Goal: Transaction & Acquisition: Book appointment/travel/reservation

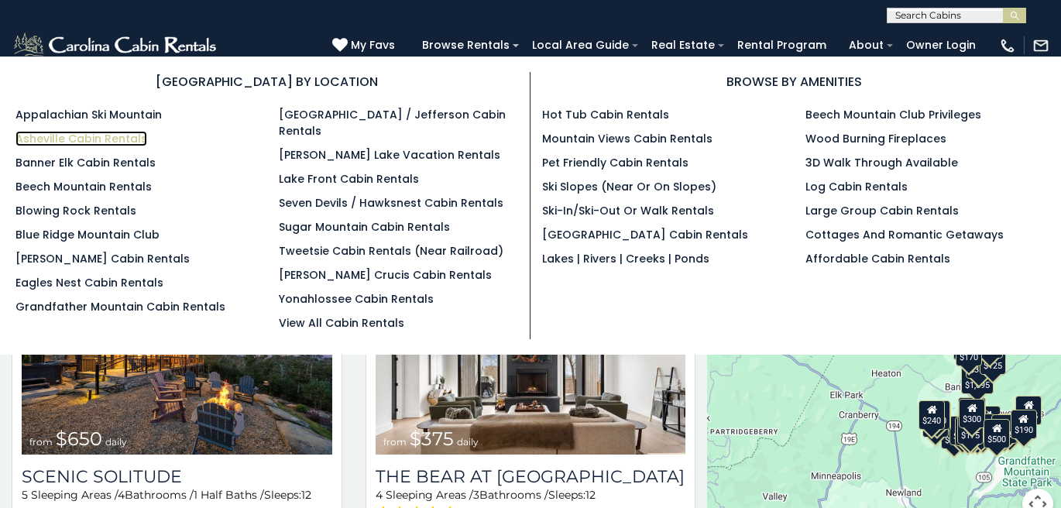
click at [108, 144] on link "Asheville Cabin Rentals" at bounding box center [81, 138] width 132 height 15
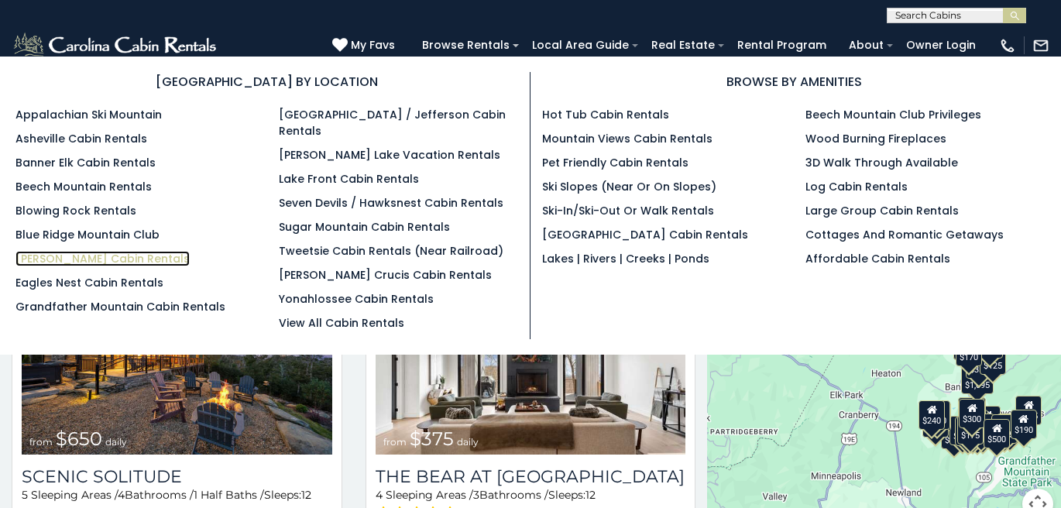
click at [68, 253] on link "[PERSON_NAME] Cabin Rentals" at bounding box center [102, 258] width 174 height 15
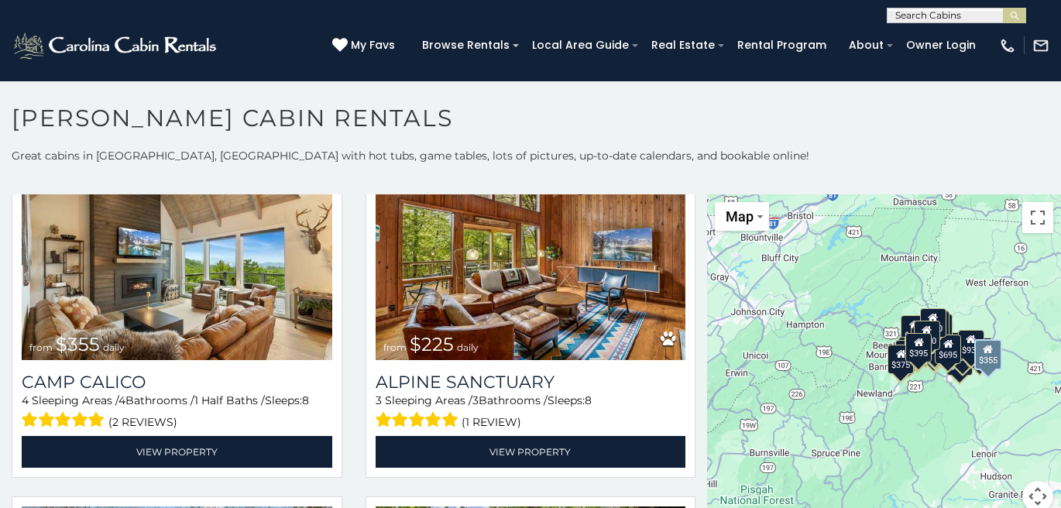
scroll to position [4614, 0]
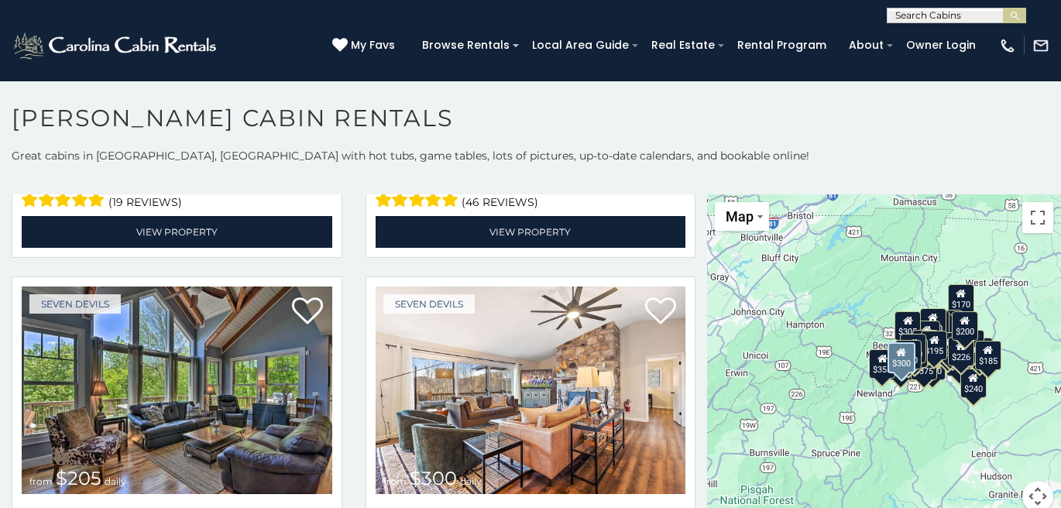
scroll to position [9171, 0]
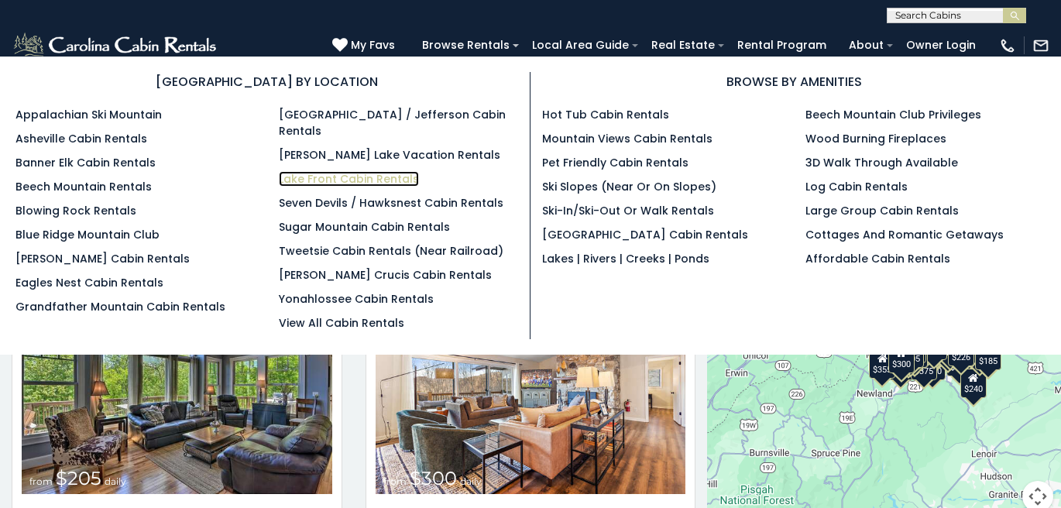
click at [382, 171] on link "Lake Front Cabin Rentals" at bounding box center [349, 178] width 140 height 15
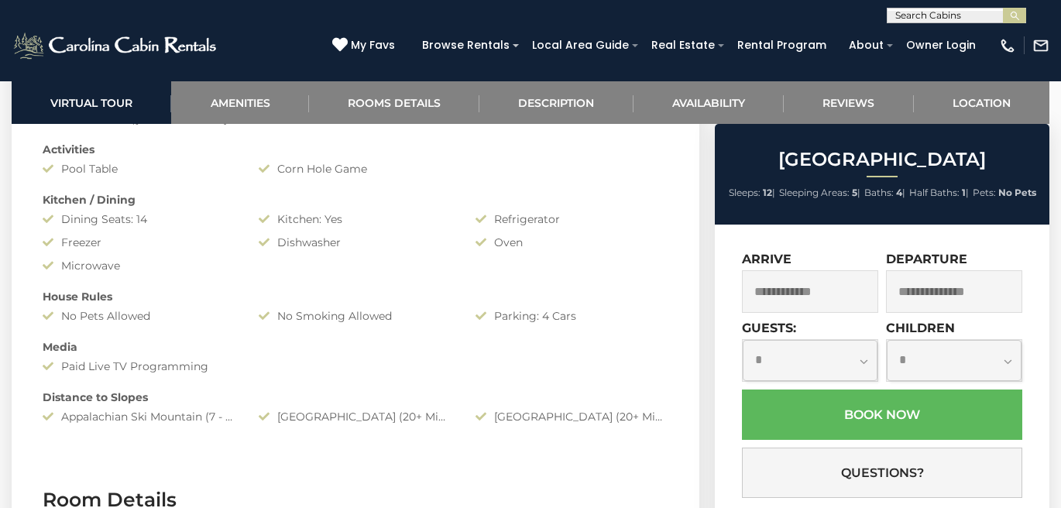
scroll to position [1782, 0]
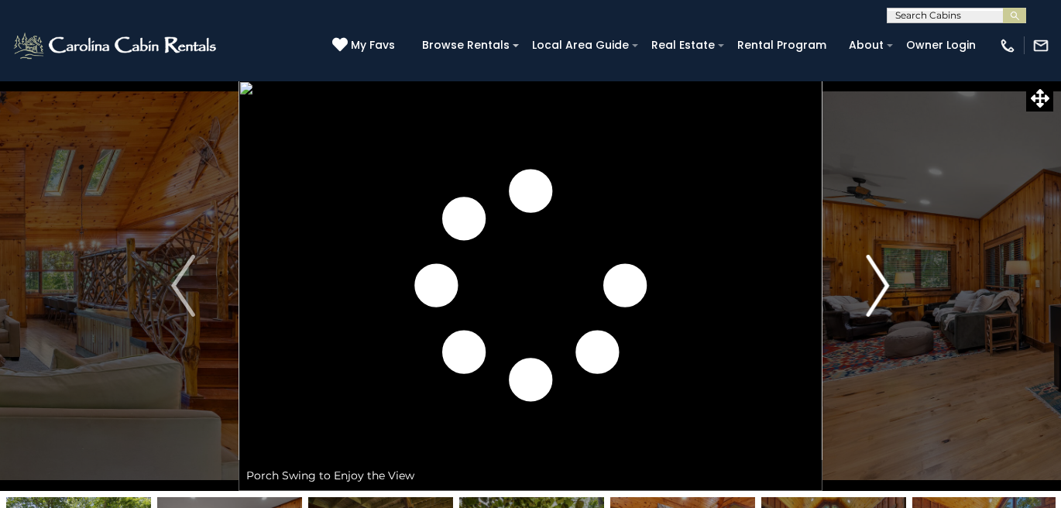
click at [881, 289] on img "Next" at bounding box center [877, 286] width 23 height 62
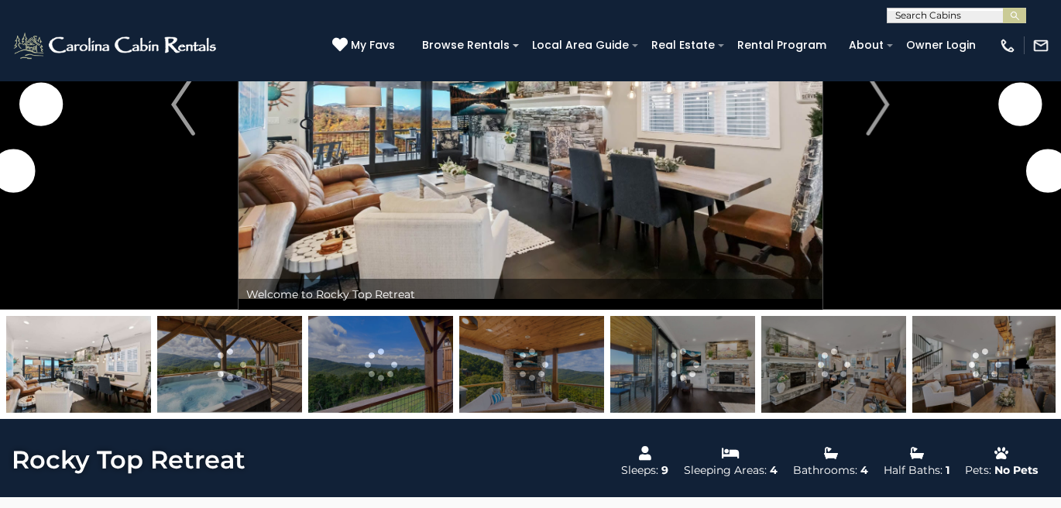
scroll to position [188, 0]
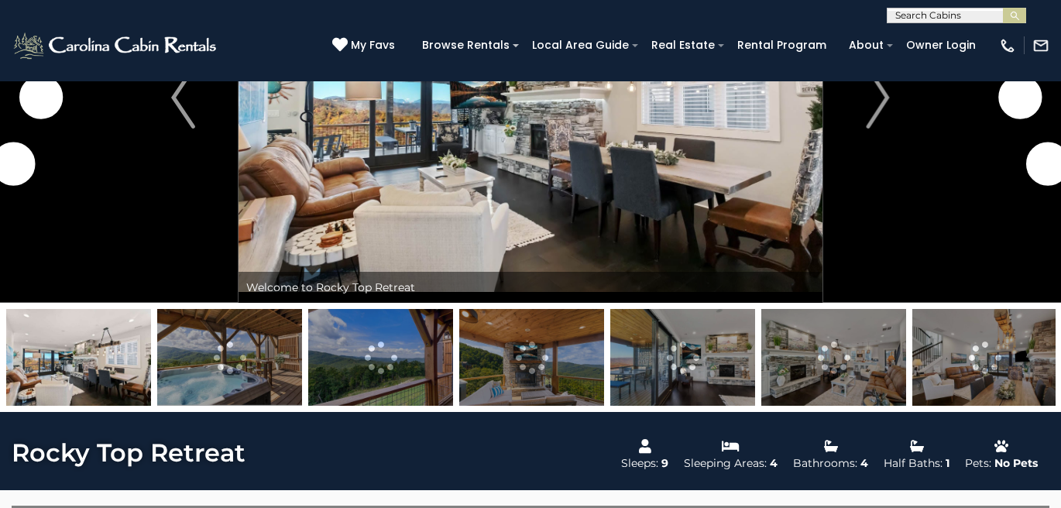
click at [229, 353] on img at bounding box center [229, 357] width 145 height 97
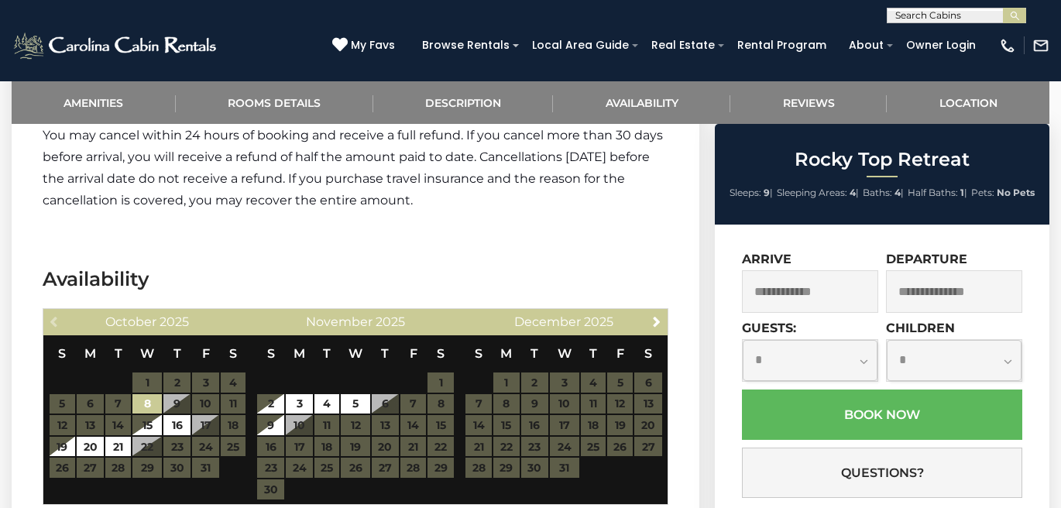
scroll to position [3466, 0]
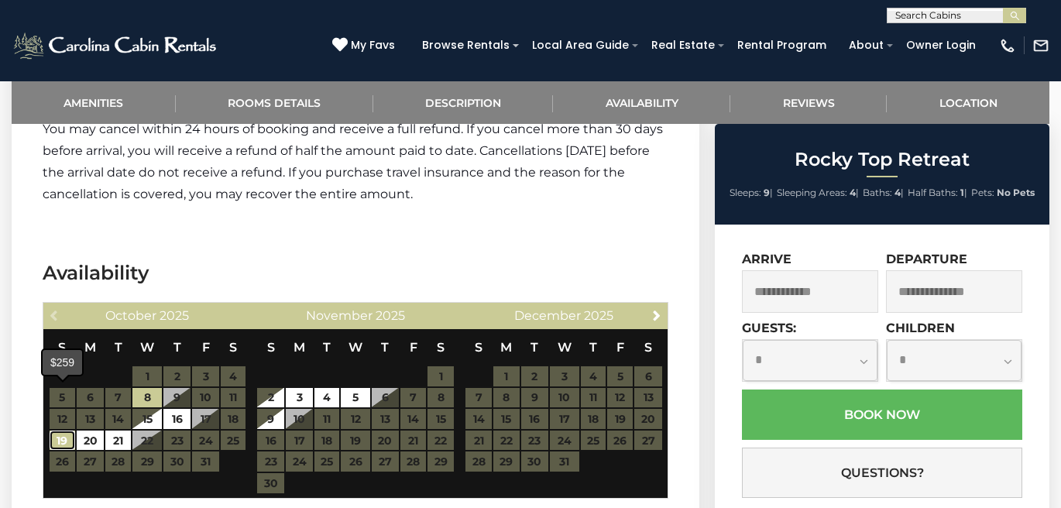
click at [63, 431] on link "19" at bounding box center [63, 441] width 26 height 20
type input "**********"
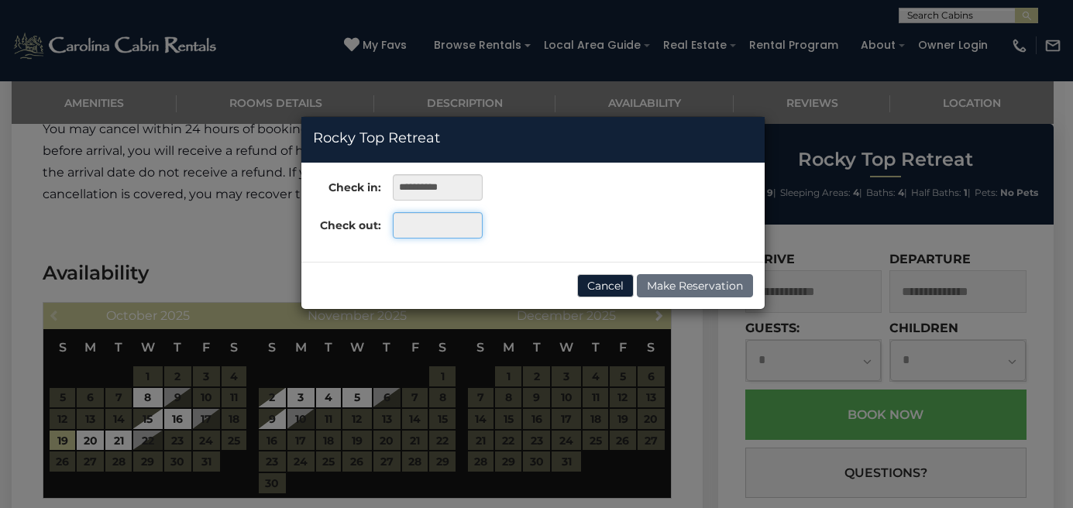
click at [453, 225] on input "text" at bounding box center [437, 225] width 89 height 26
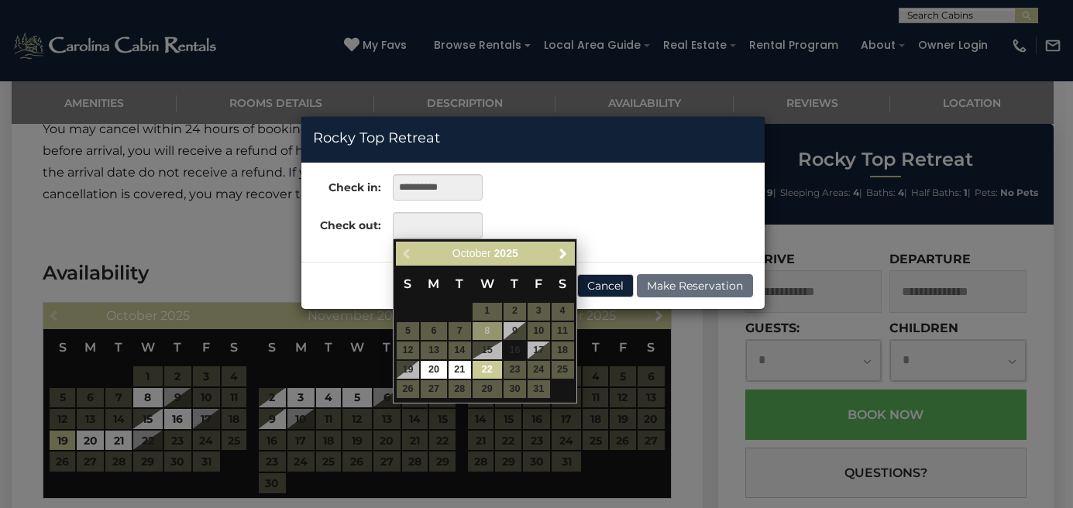
click at [486, 368] on link "22" at bounding box center [487, 370] width 29 height 18
type input "**********"
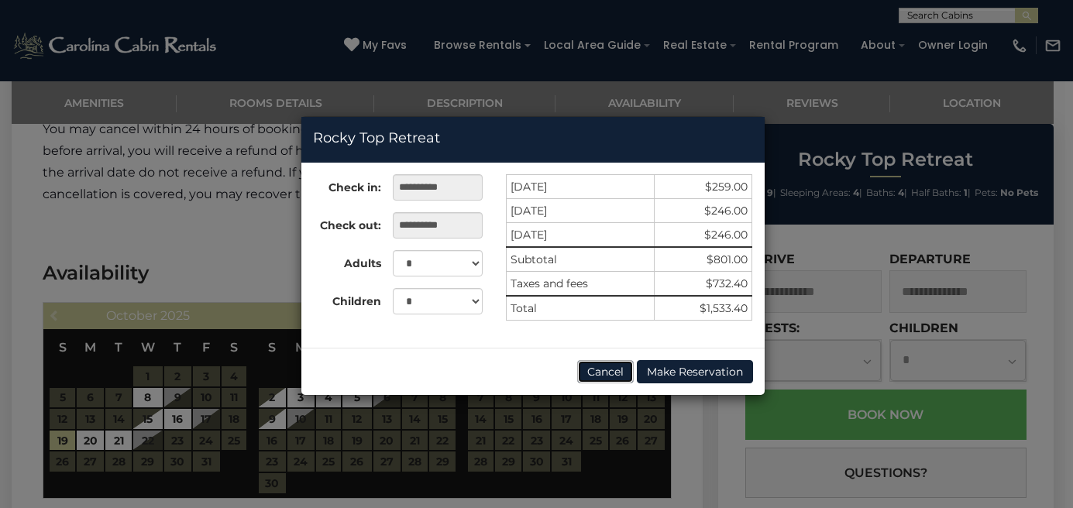
click at [600, 370] on button "Cancel" at bounding box center [605, 371] width 57 height 23
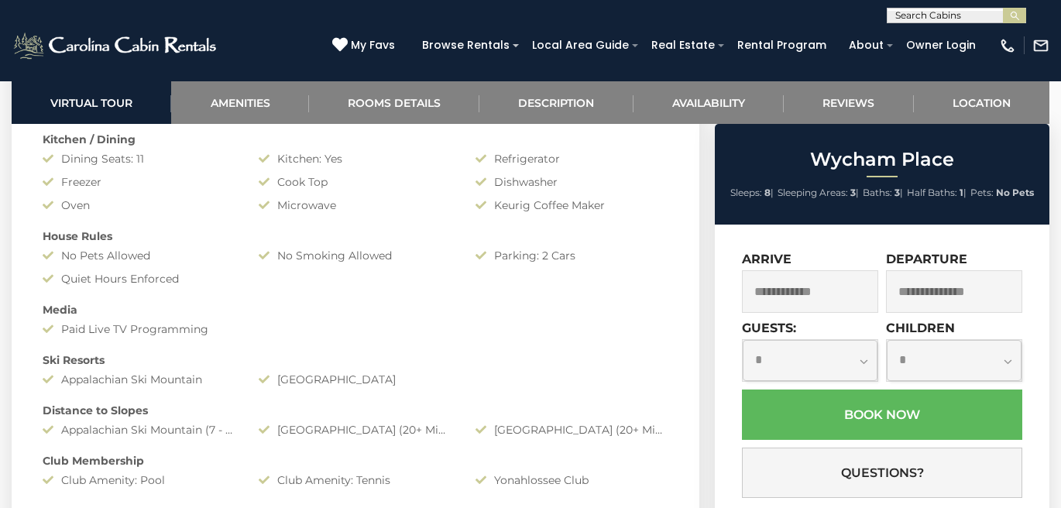
scroll to position [1435, 0]
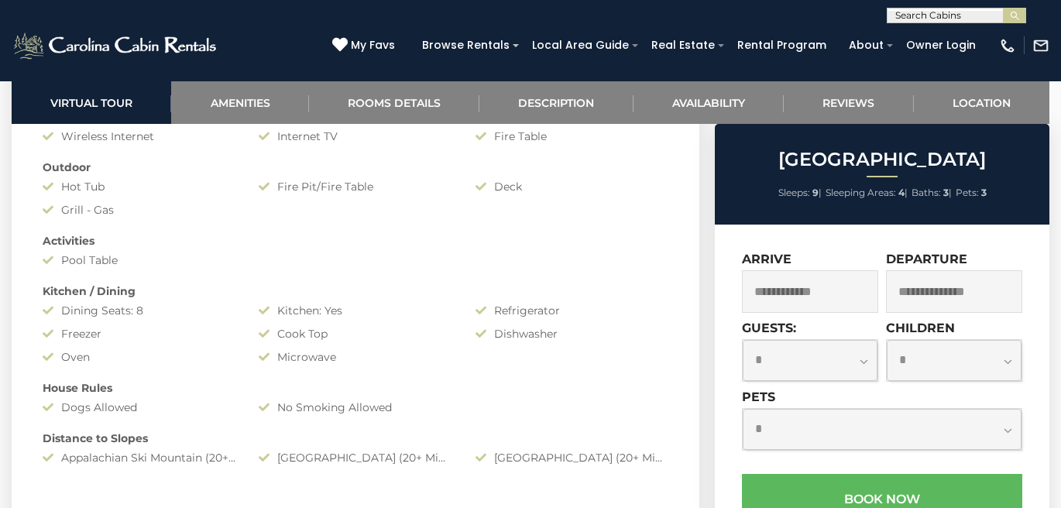
scroll to position [1246, 0]
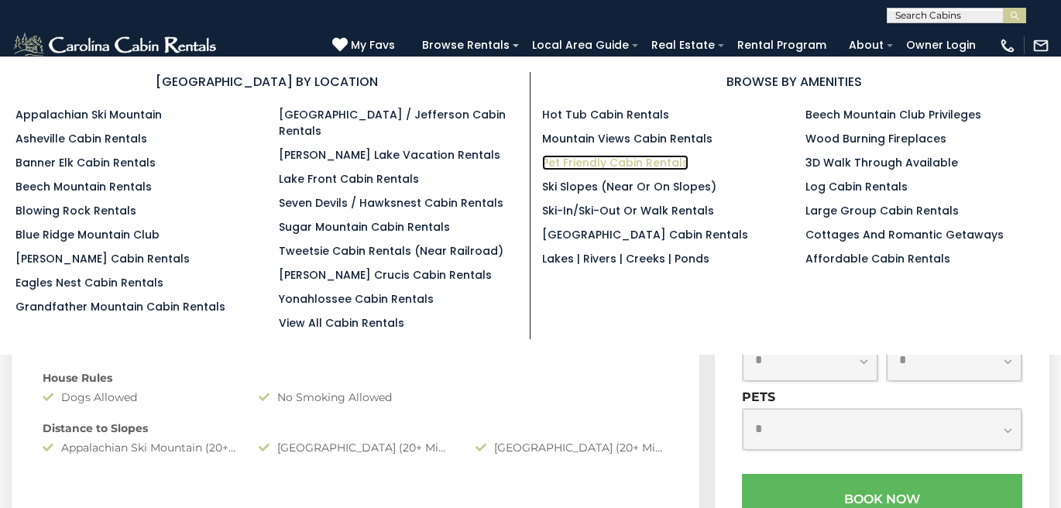
click at [624, 163] on link "Pet Friendly Cabin Rentals" at bounding box center [615, 162] width 146 height 15
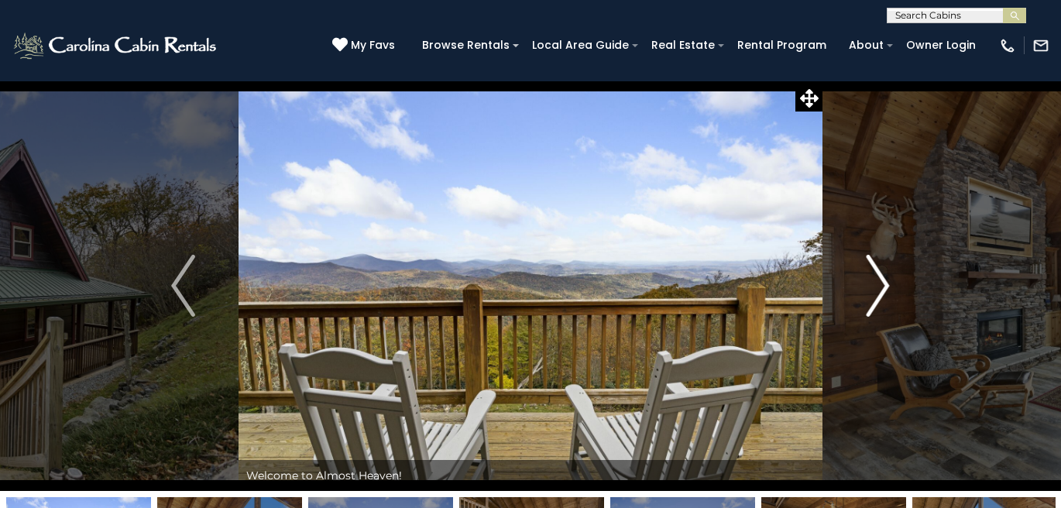
click at [871, 282] on img "Next" at bounding box center [877, 286] width 23 height 62
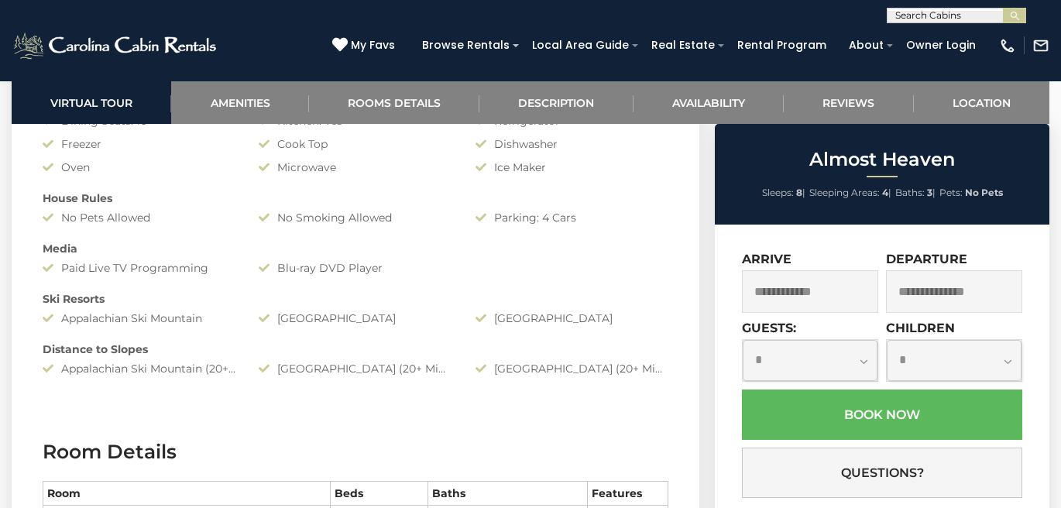
scroll to position [1369, 0]
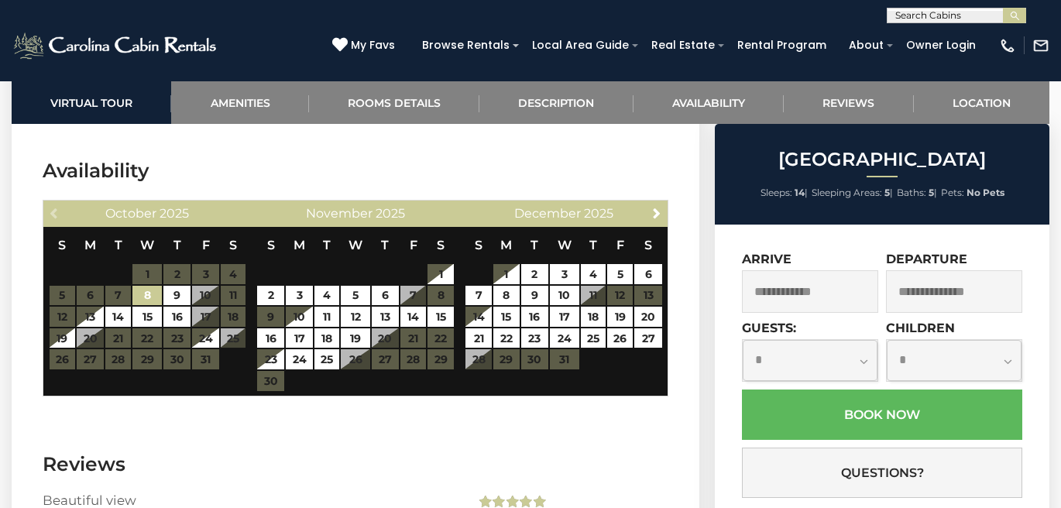
scroll to position [3425, 0]
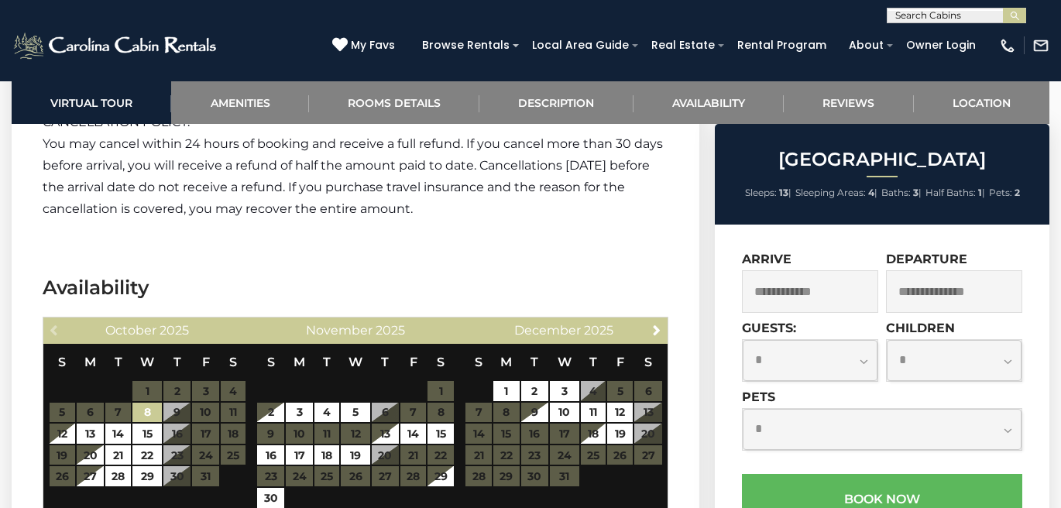
scroll to position [2531, 0]
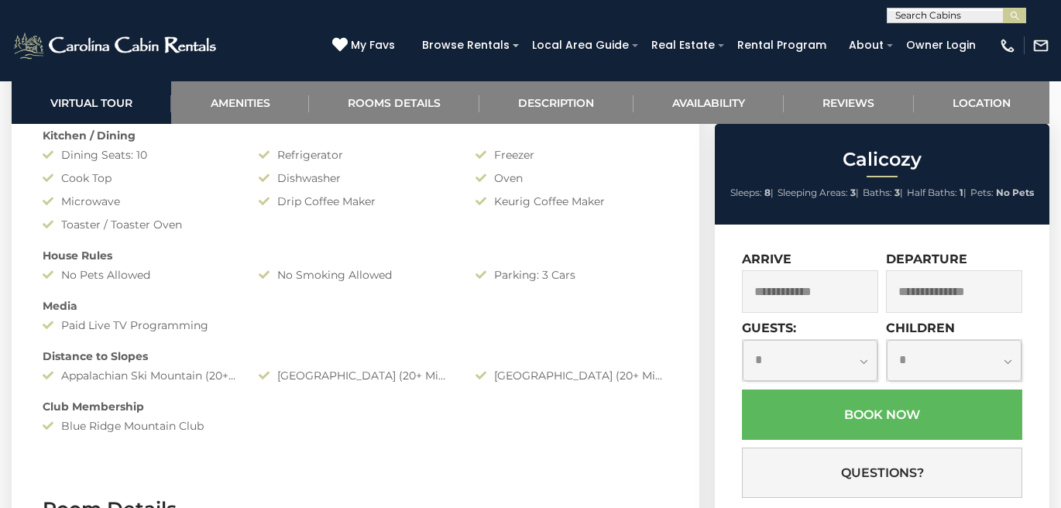
scroll to position [1412, 0]
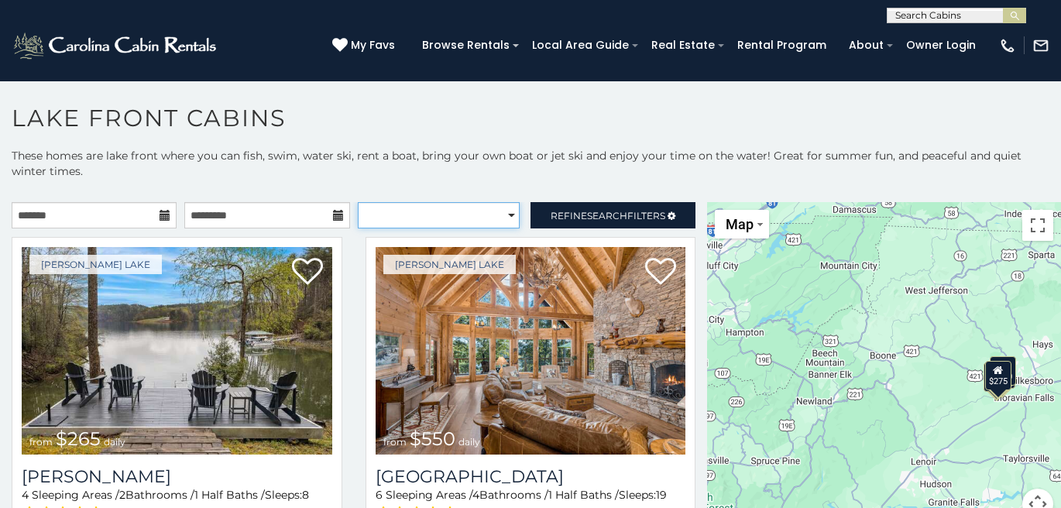
click at [508, 217] on select "**********" at bounding box center [439, 215] width 162 height 26
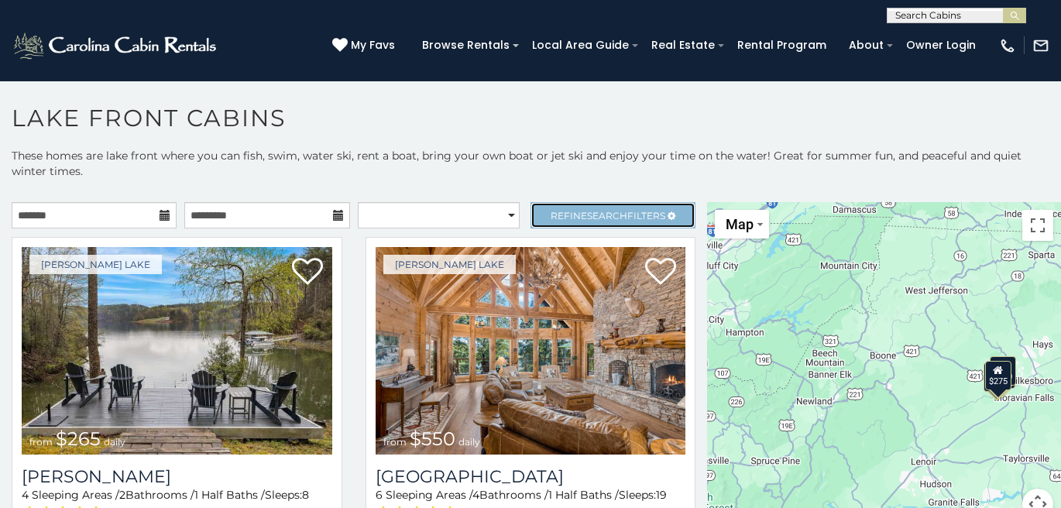
click at [591, 212] on span "Search" at bounding box center [607, 216] width 40 height 12
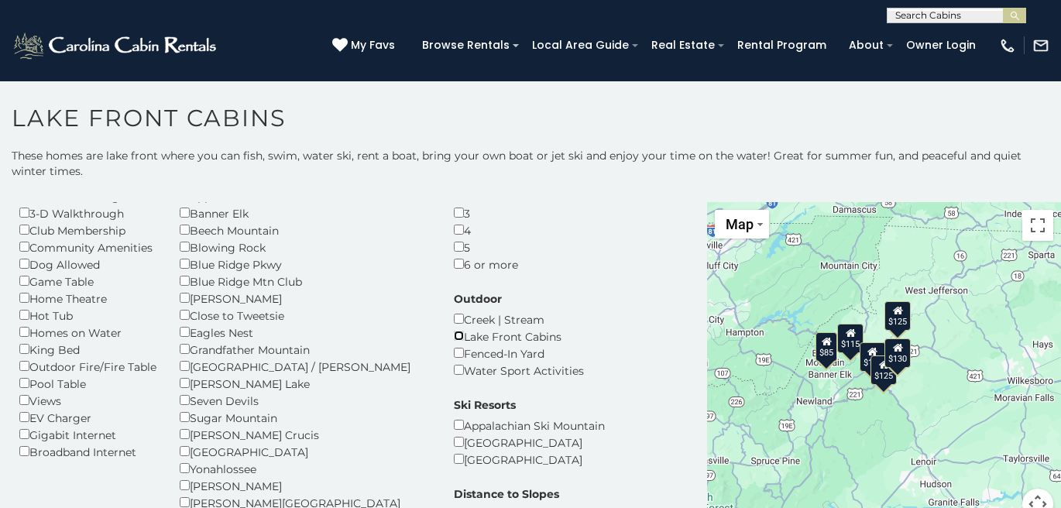
scroll to position [93, 0]
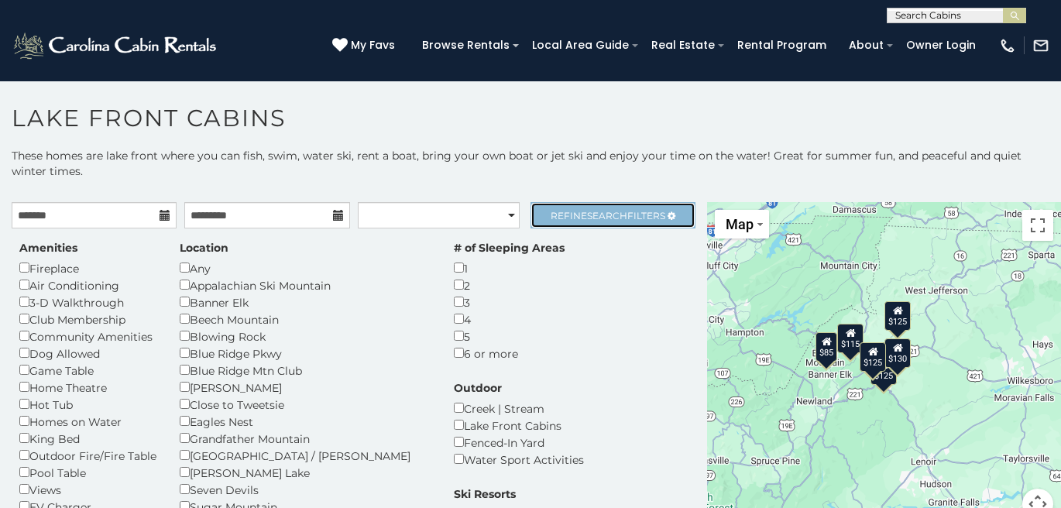
click at [612, 214] on span "Search" at bounding box center [607, 216] width 40 height 12
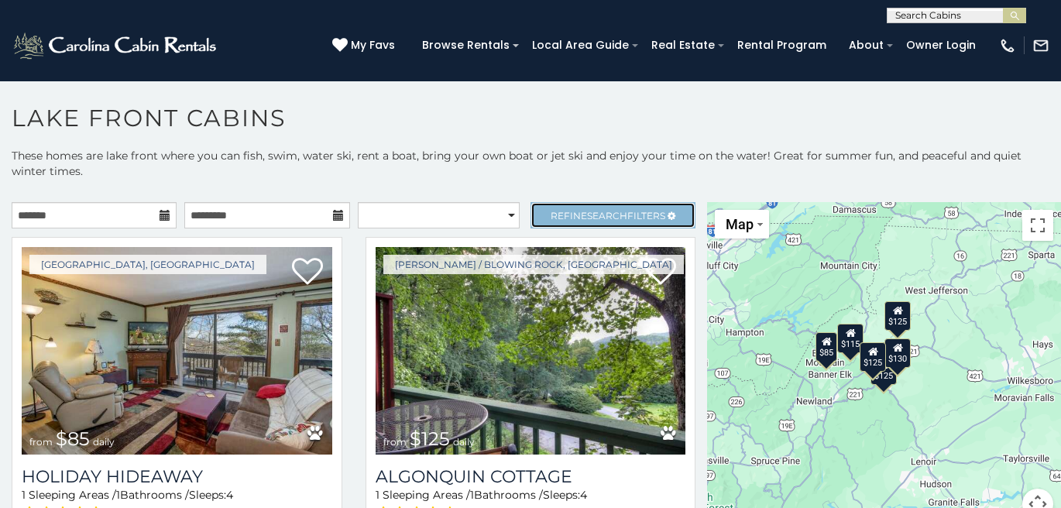
click at [612, 214] on span "Search" at bounding box center [607, 216] width 40 height 12
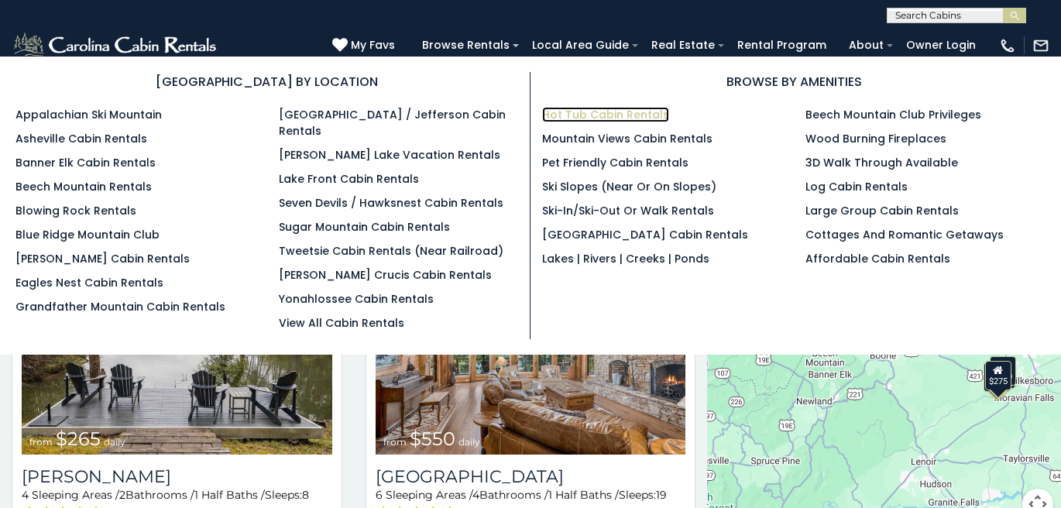
click at [614, 115] on link "Hot Tub Cabin Rentals" at bounding box center [605, 114] width 127 height 15
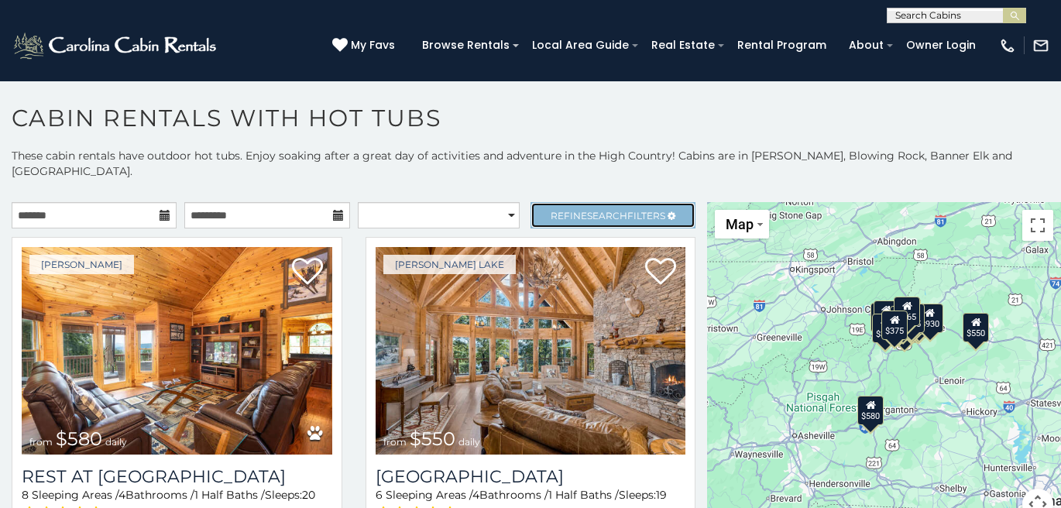
click at [624, 210] on span "Refine Search Filters" at bounding box center [608, 216] width 115 height 12
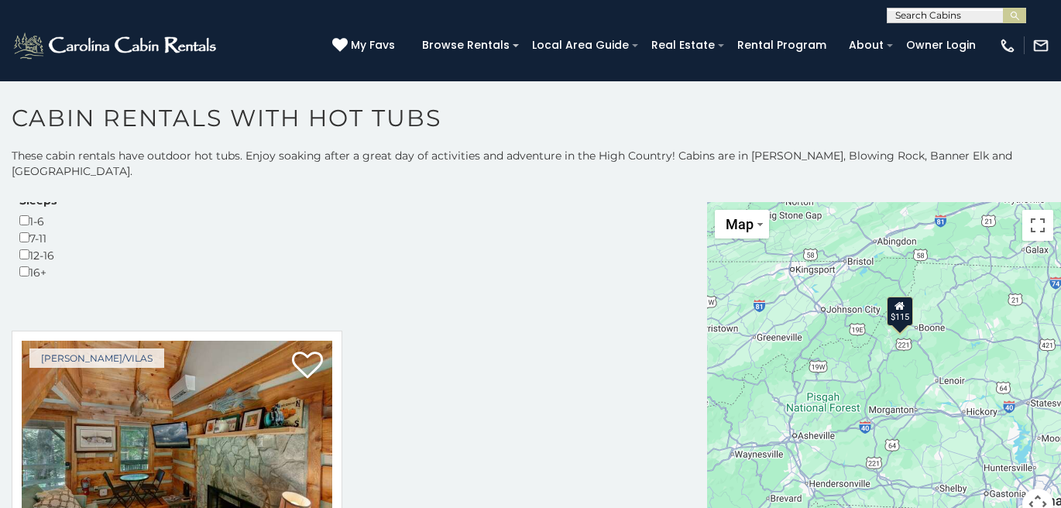
scroll to position [497, 0]
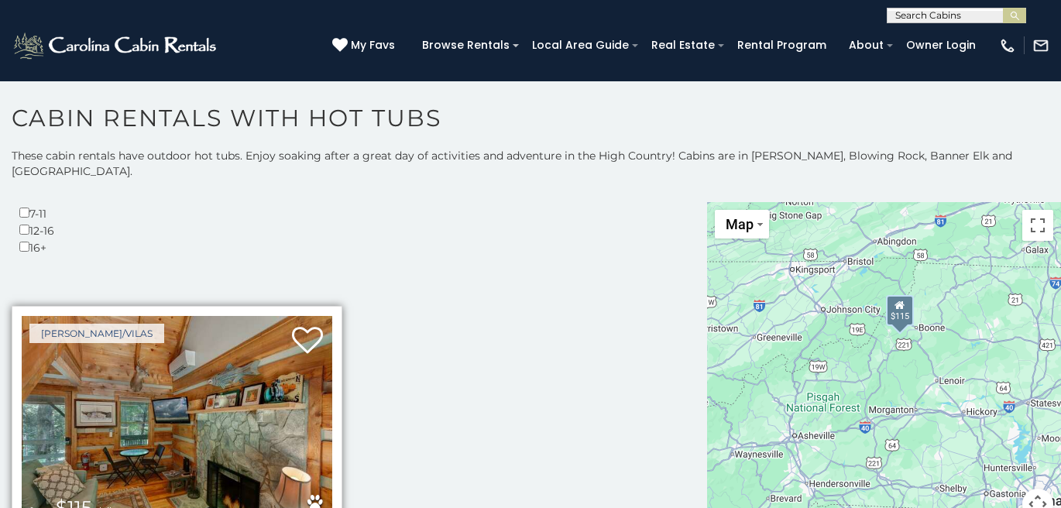
click at [154, 322] on img at bounding box center [177, 420] width 311 height 208
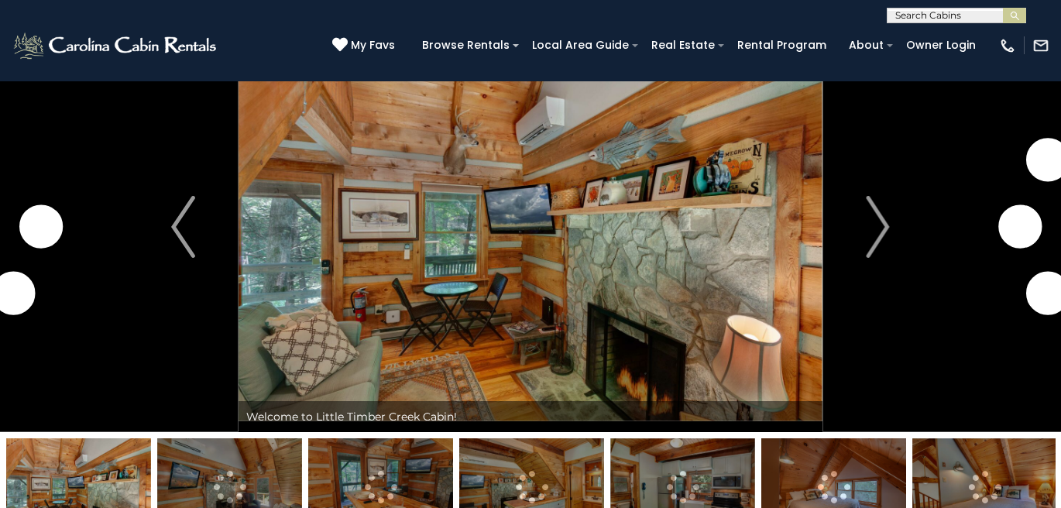
scroll to position [58, 0]
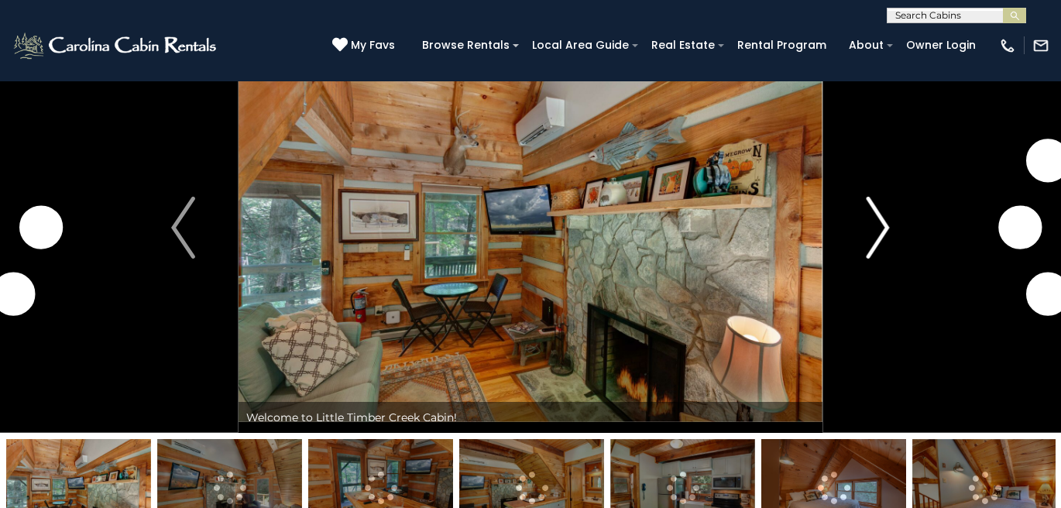
click at [900, 220] on button "Next" at bounding box center [879, 227] width 112 height 411
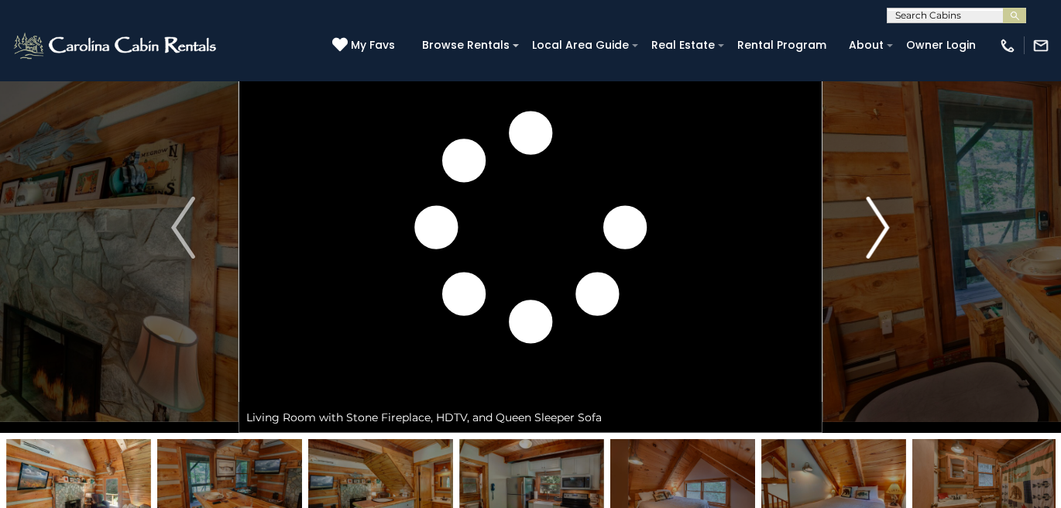
click at [871, 226] on img "Next" at bounding box center [877, 228] width 23 height 62
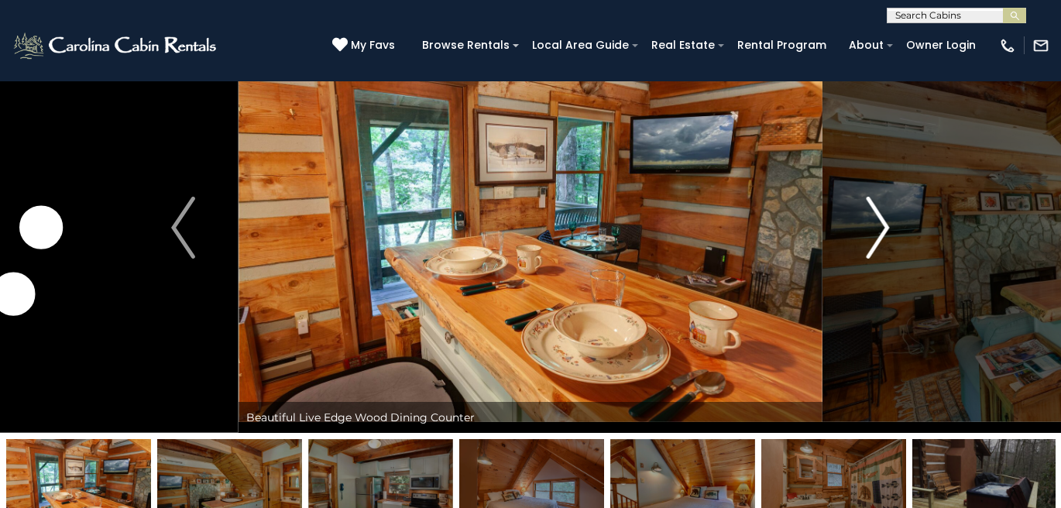
click at [871, 226] on img "Next" at bounding box center [877, 228] width 23 height 62
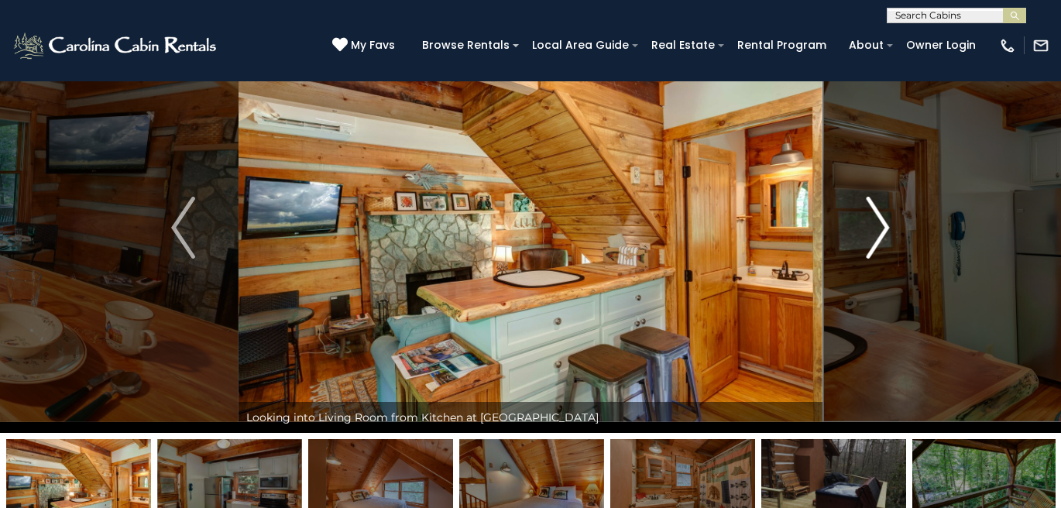
click at [871, 226] on img "Next" at bounding box center [877, 228] width 23 height 62
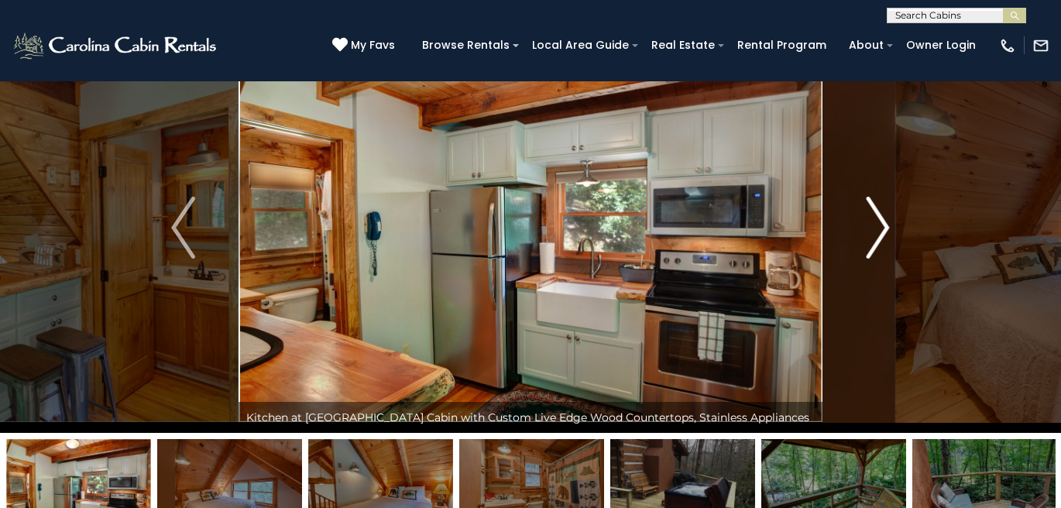
click at [871, 226] on img "Next" at bounding box center [877, 228] width 23 height 62
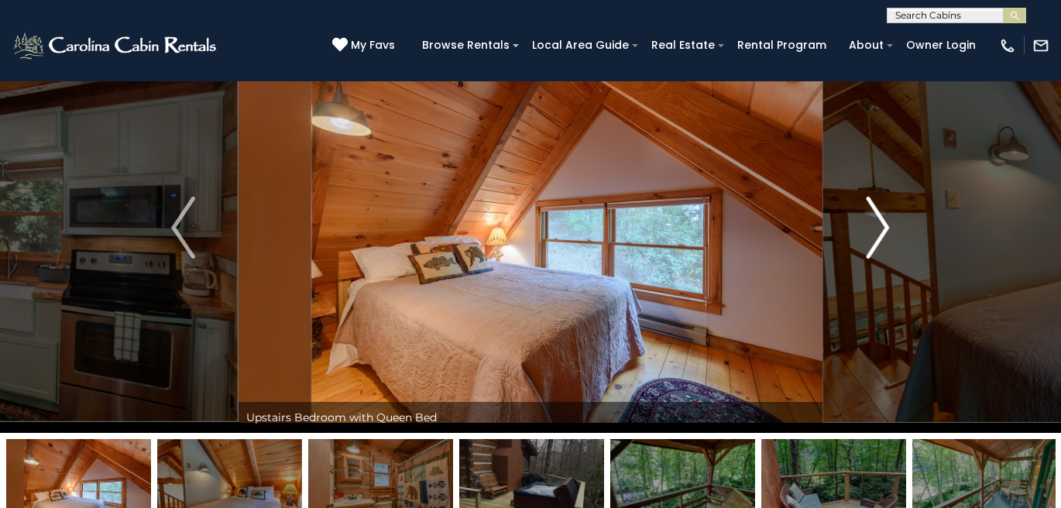
click at [871, 226] on img "Next" at bounding box center [877, 228] width 23 height 62
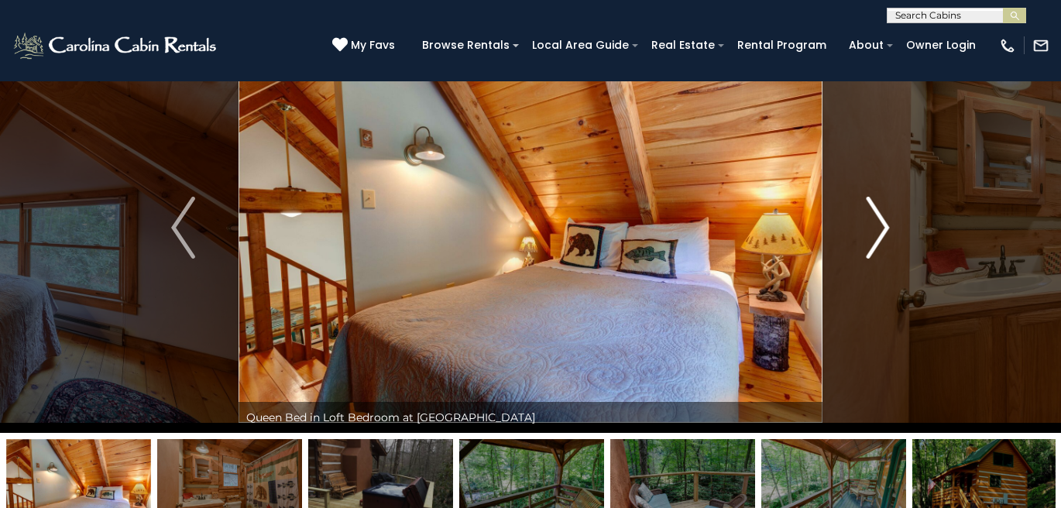
click at [871, 226] on img "Next" at bounding box center [877, 228] width 23 height 62
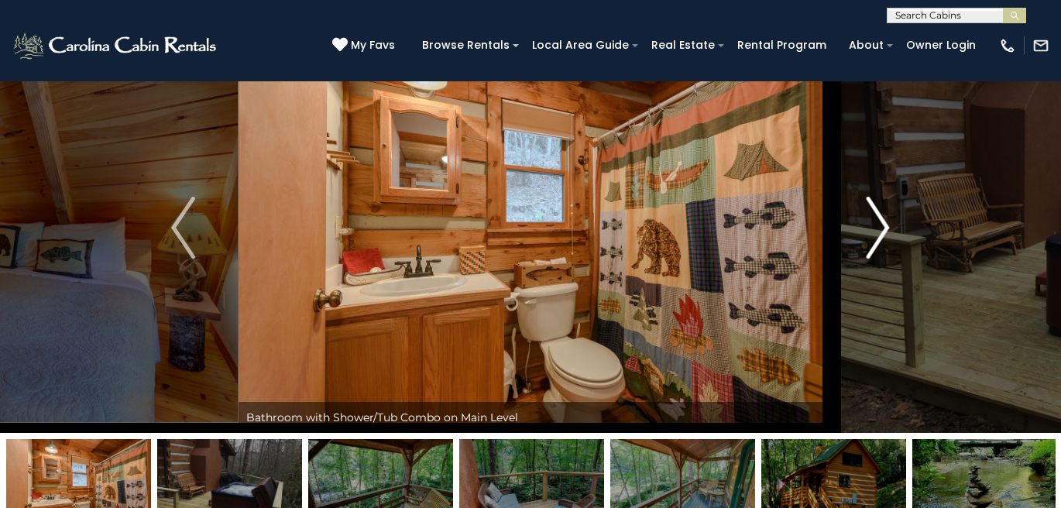
click at [871, 226] on img "Next" at bounding box center [877, 228] width 23 height 62
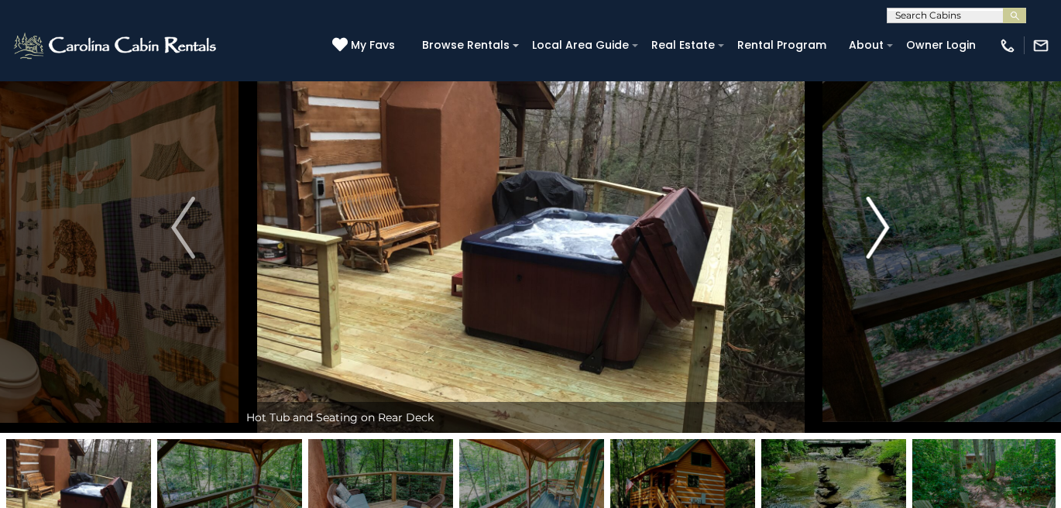
click at [871, 226] on img "Next" at bounding box center [877, 228] width 23 height 62
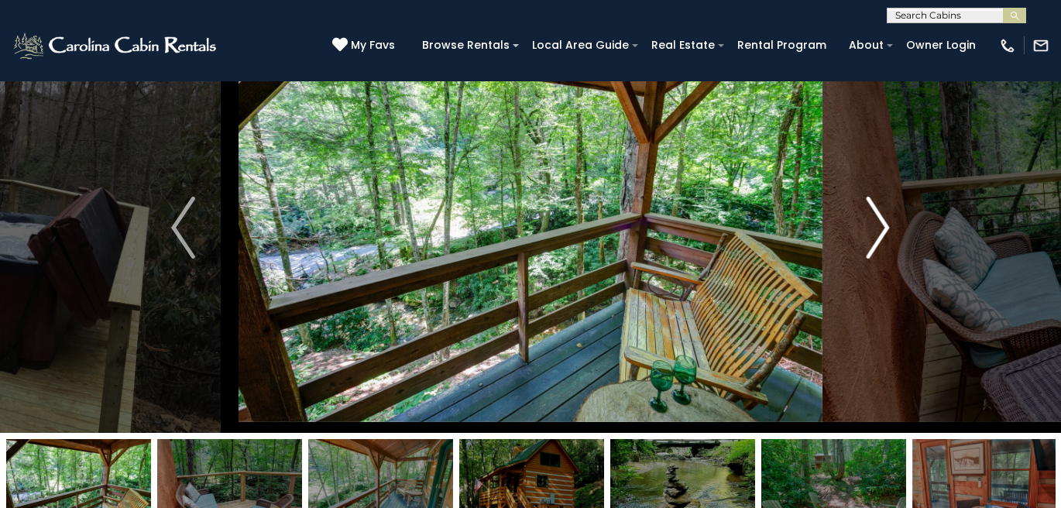
click at [871, 226] on img "Next" at bounding box center [877, 228] width 23 height 62
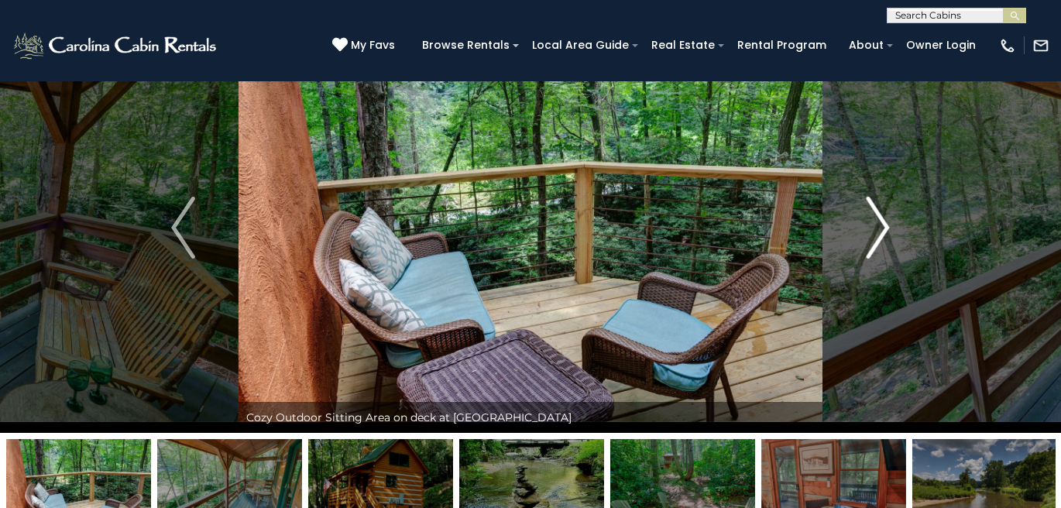
click at [871, 226] on img "Next" at bounding box center [877, 228] width 23 height 62
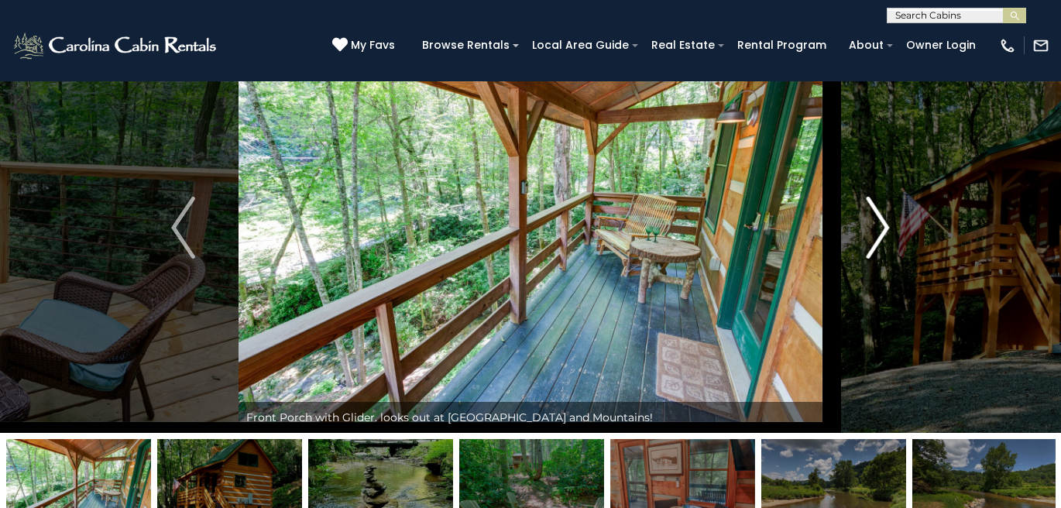
click at [871, 226] on img "Next" at bounding box center [877, 228] width 23 height 62
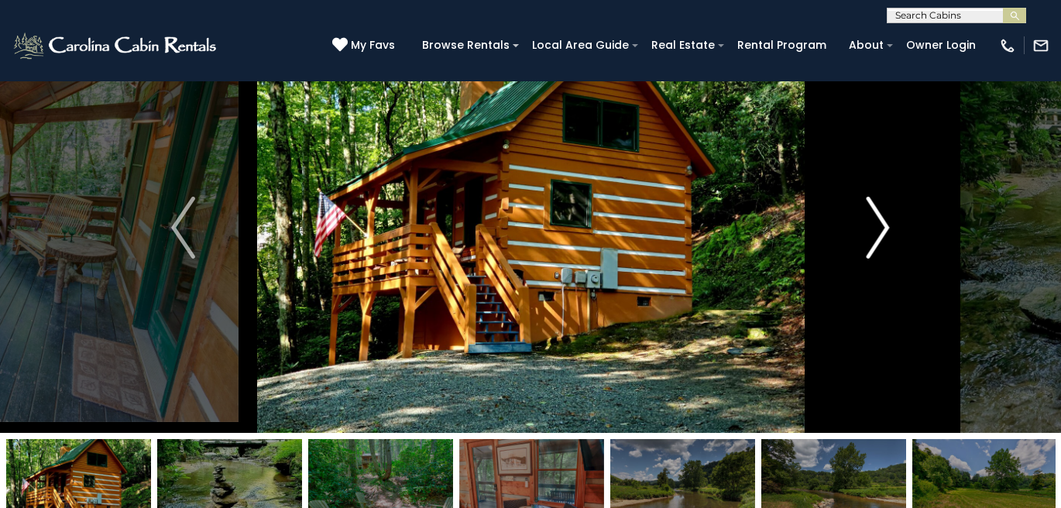
click at [871, 226] on img "Next" at bounding box center [877, 228] width 23 height 62
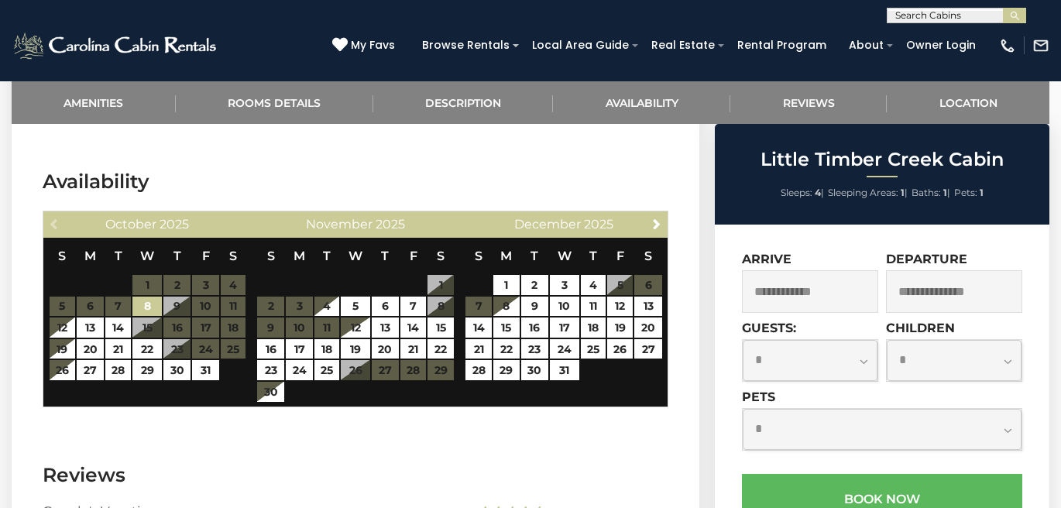
scroll to position [2495, 0]
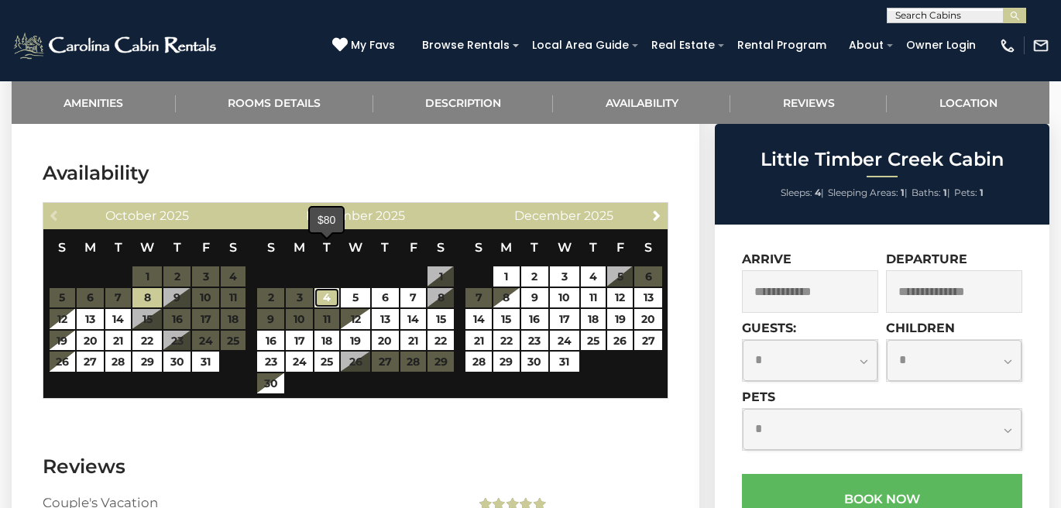
click at [322, 288] on link "4" at bounding box center [327, 298] width 25 height 20
type input "**********"
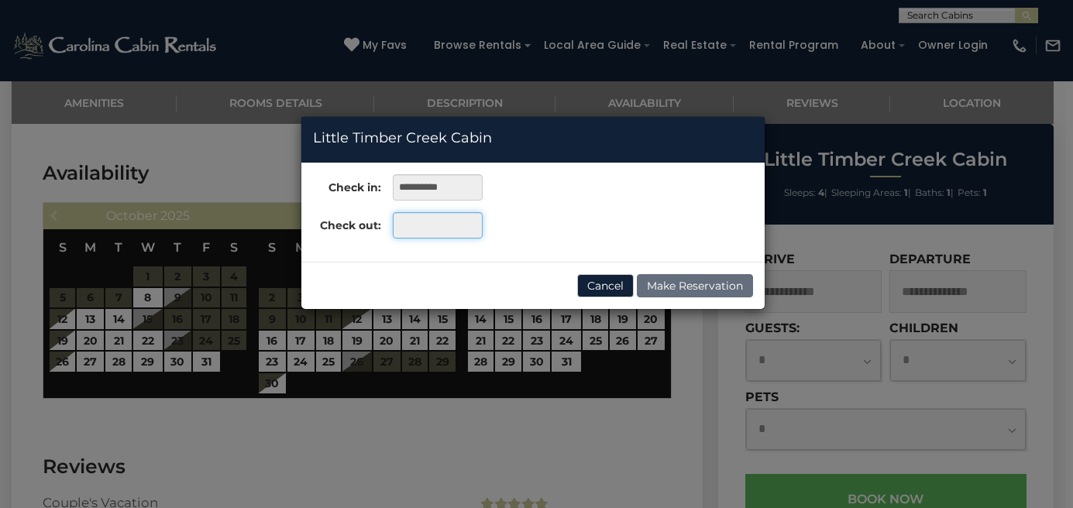
click at [446, 222] on input "text" at bounding box center [437, 225] width 89 height 26
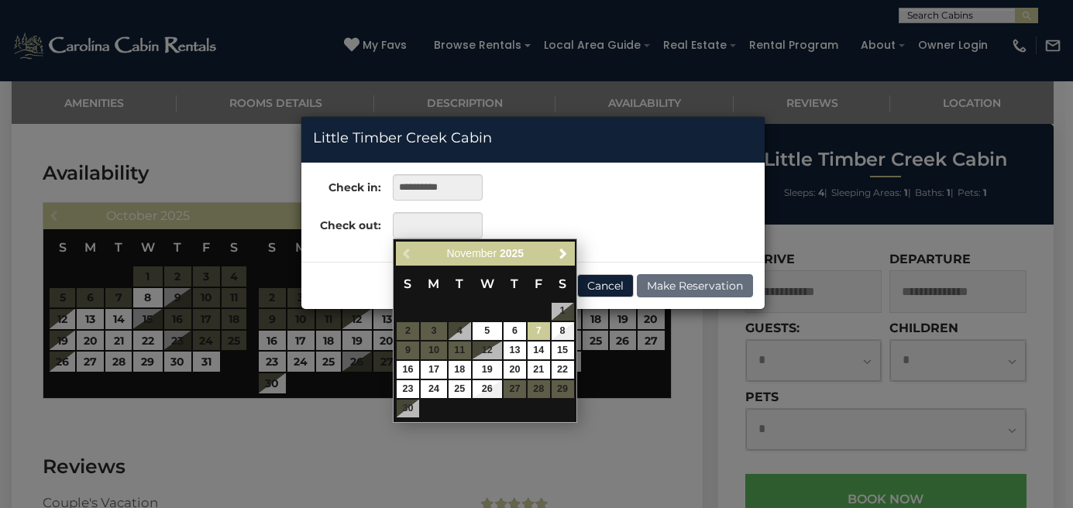
click at [535, 332] on link "7" at bounding box center [539, 331] width 22 height 18
type input "**********"
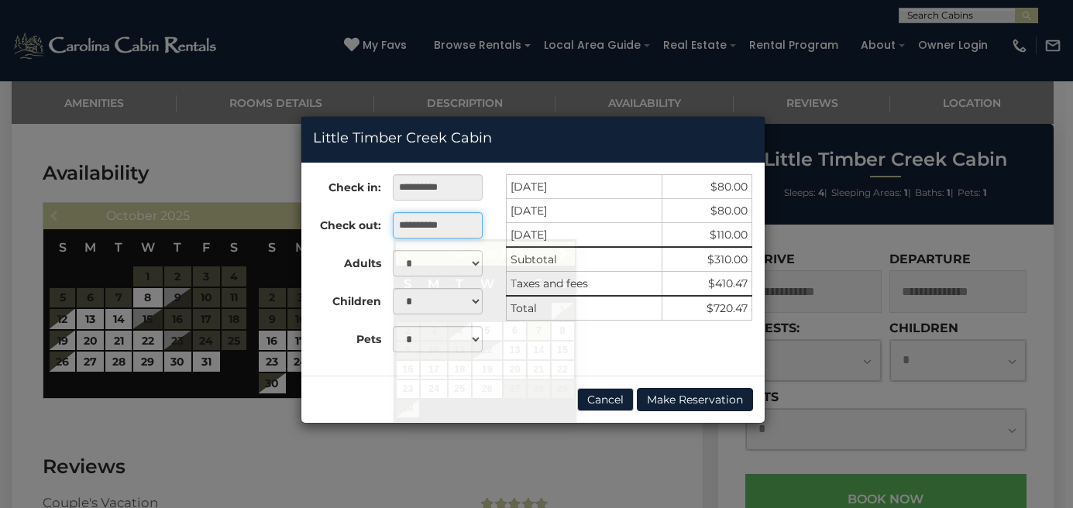
click at [432, 223] on input "**********" at bounding box center [437, 225] width 89 height 26
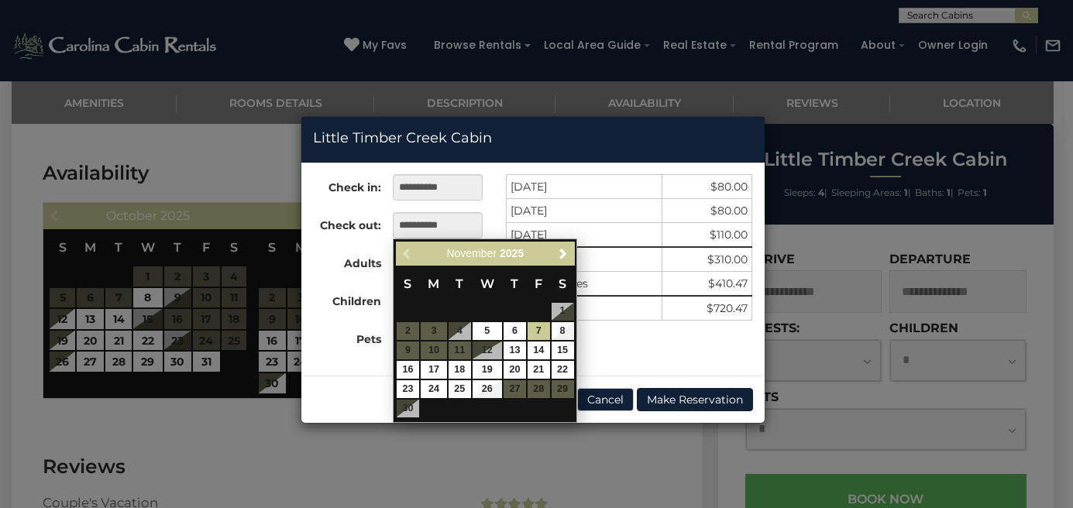
click at [653, 350] on div "**********" at bounding box center [532, 269] width 463 height 190
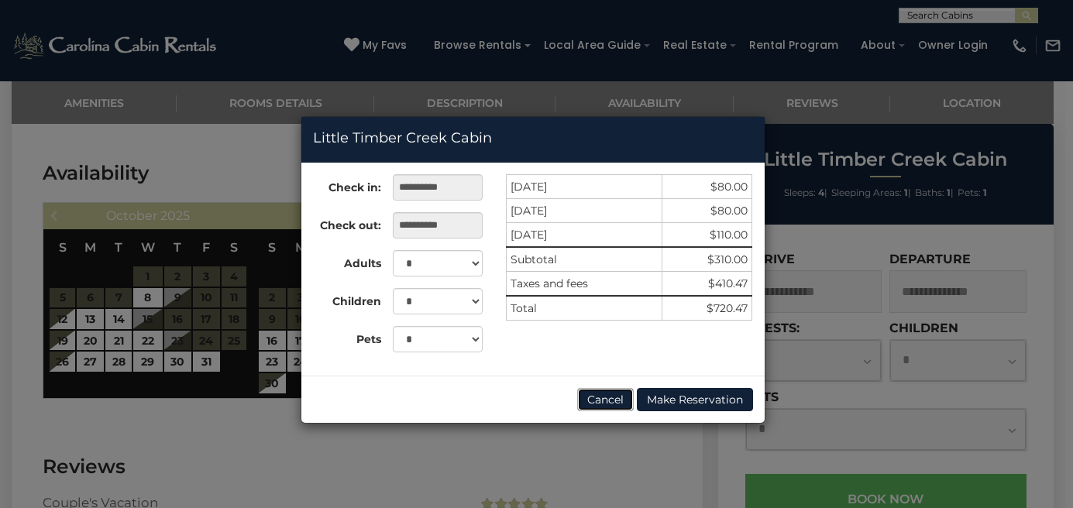
click at [610, 397] on button "Cancel" at bounding box center [605, 399] width 57 height 23
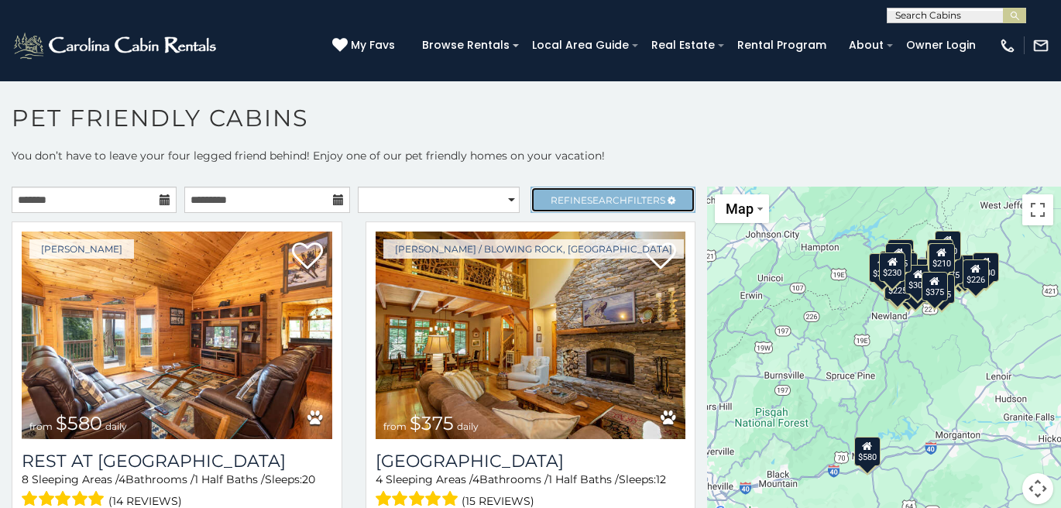
click at [668, 196] on icon at bounding box center [672, 200] width 8 height 9
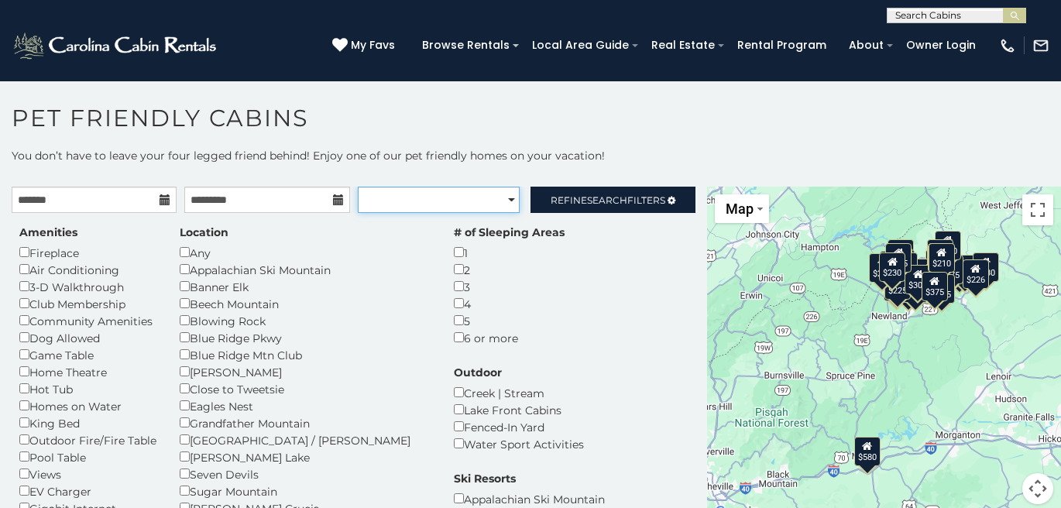
click at [490, 203] on select "**********" at bounding box center [439, 200] width 162 height 26
click at [358, 187] on select "**********" at bounding box center [439, 200] width 162 height 26
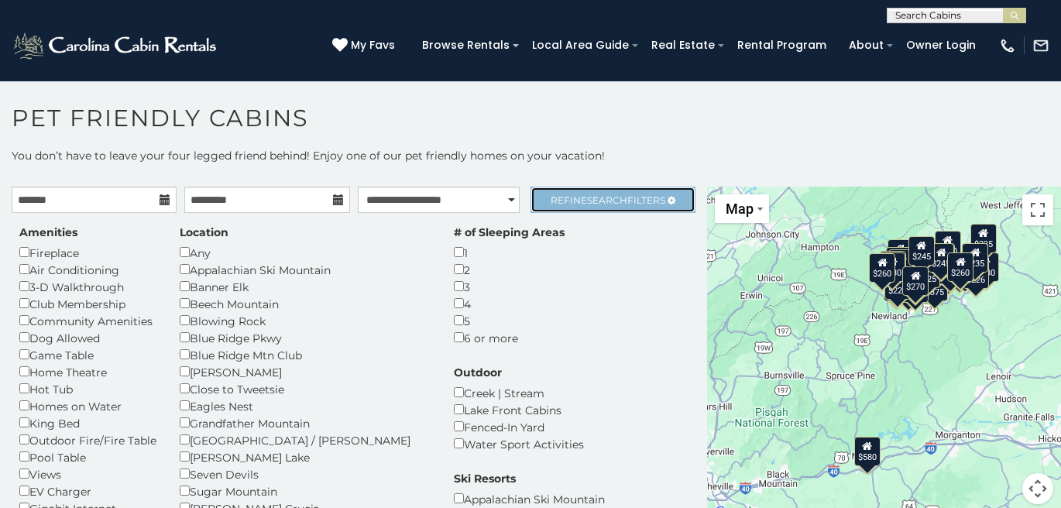
click at [604, 205] on link "Refine Search Filters" at bounding box center [613, 200] width 165 height 26
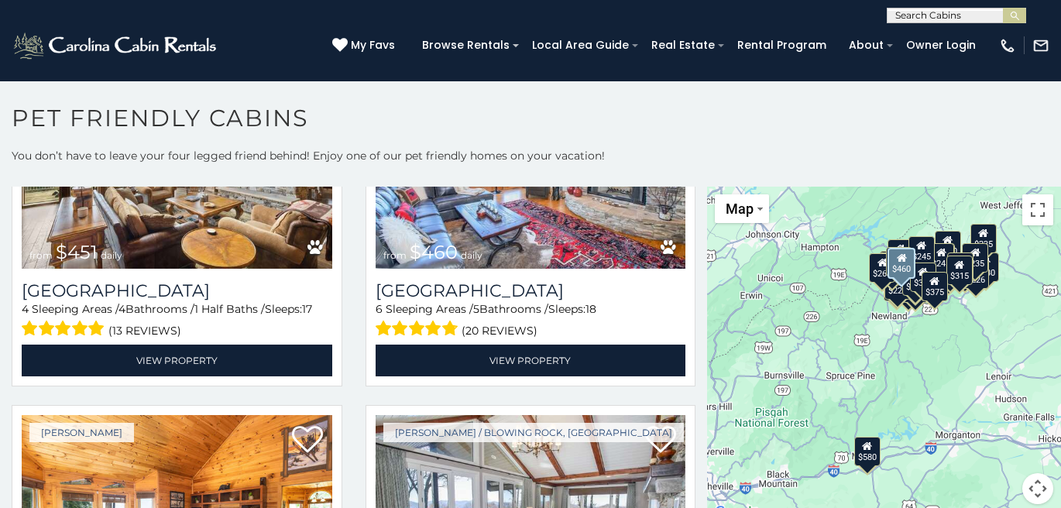
scroll to position [1590, 0]
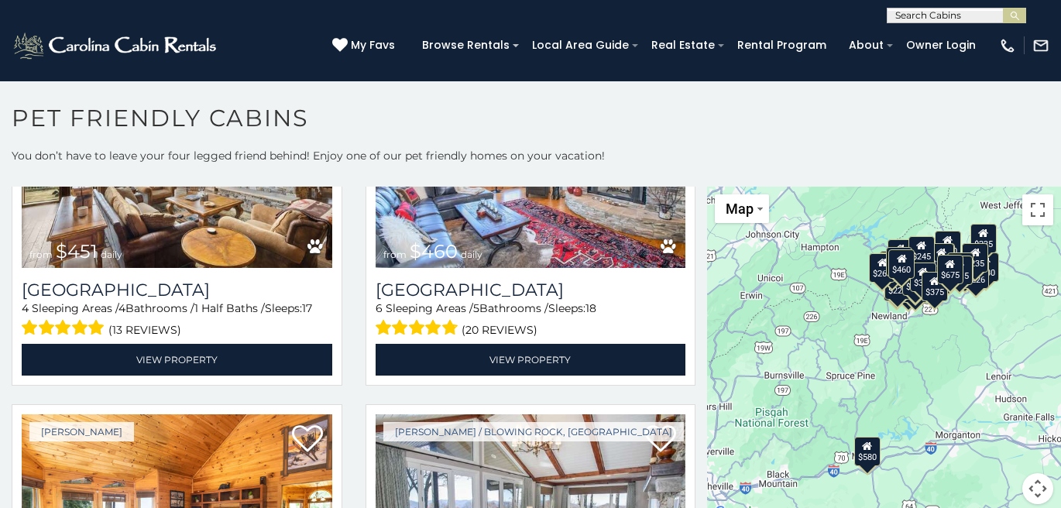
click at [919, 258] on div "$245" at bounding box center [921, 250] width 26 height 29
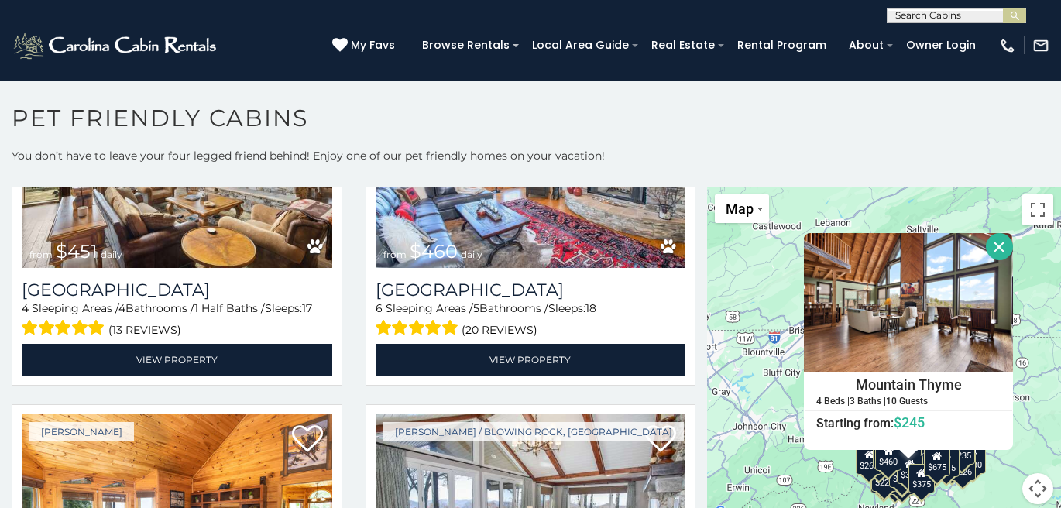
click at [989, 249] on button "Close" at bounding box center [999, 246] width 27 height 27
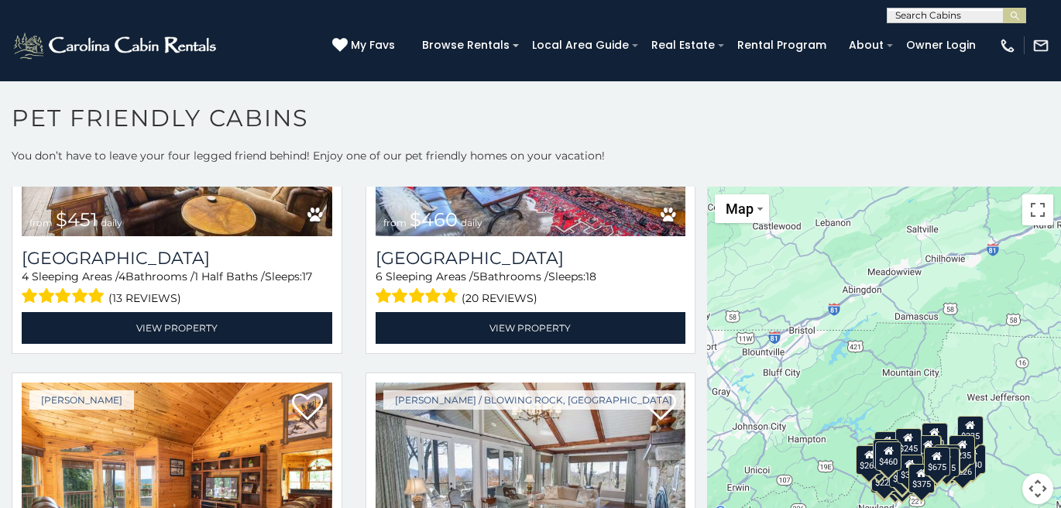
scroll to position [6, 0]
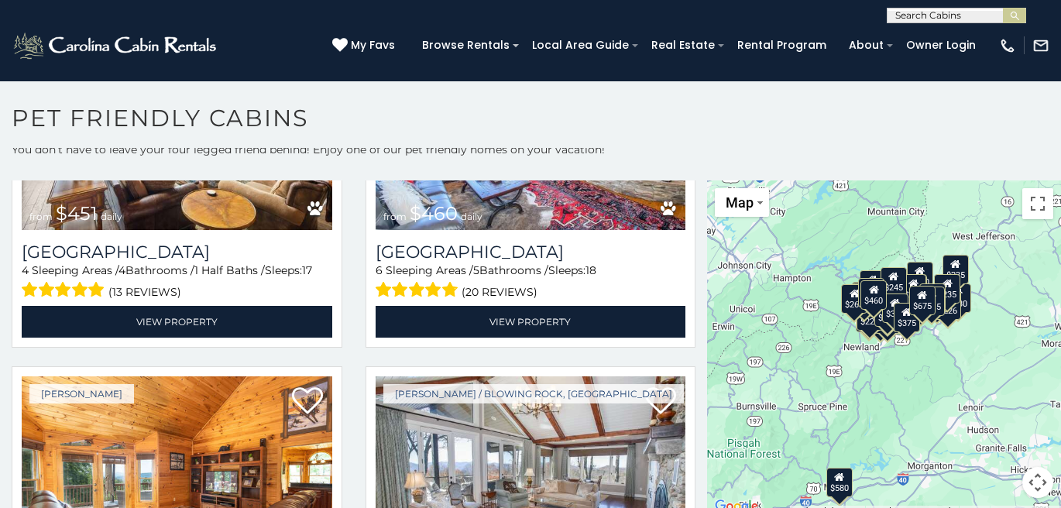
drag, startPoint x: 984, startPoint y: 469, endPoint x: 968, endPoint y: 309, distance: 160.4
click at [968, 309] on div "$315 $330 $355 $315 $325 $375 $380 $395 $451 $460 $580 $675 $650 $930 $290 $320…" at bounding box center [884, 349] width 354 height 336
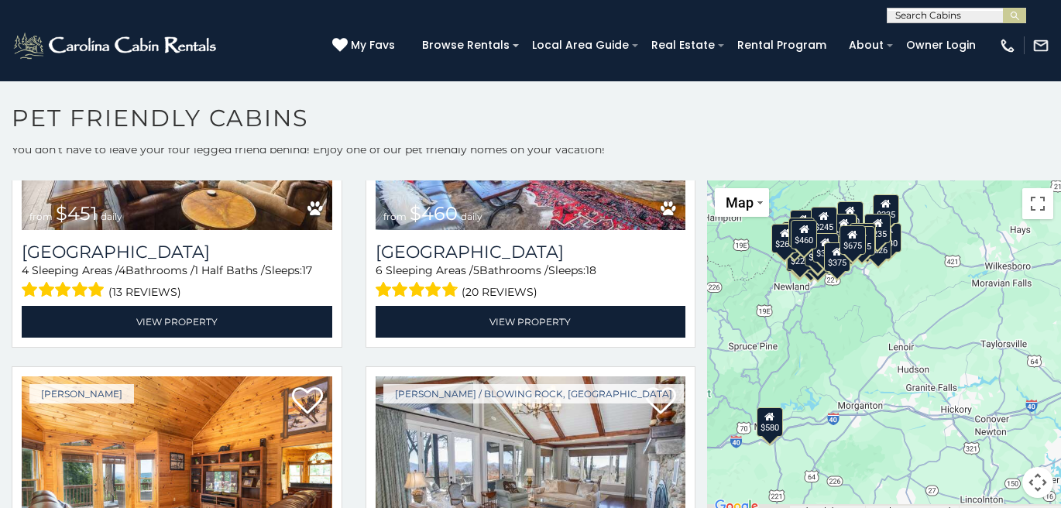
drag, startPoint x: 997, startPoint y: 387, endPoint x: 926, endPoint y: 326, distance: 93.5
click at [926, 326] on div "$315 $330 $355 $315 $325 $375 $380 $395 $451 $460 $580 $675 $650 $930 $290 $320…" at bounding box center [884, 349] width 354 height 336
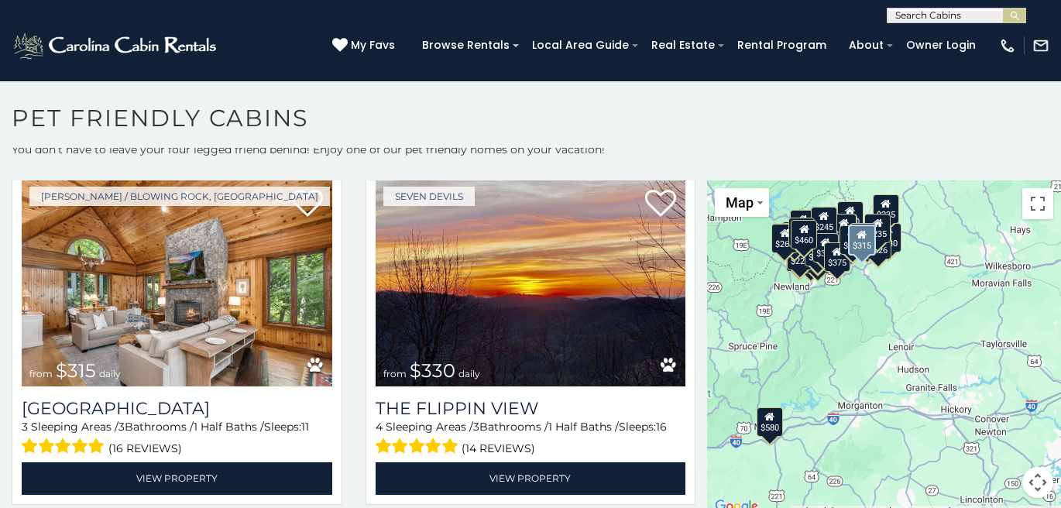
scroll to position [0, 0]
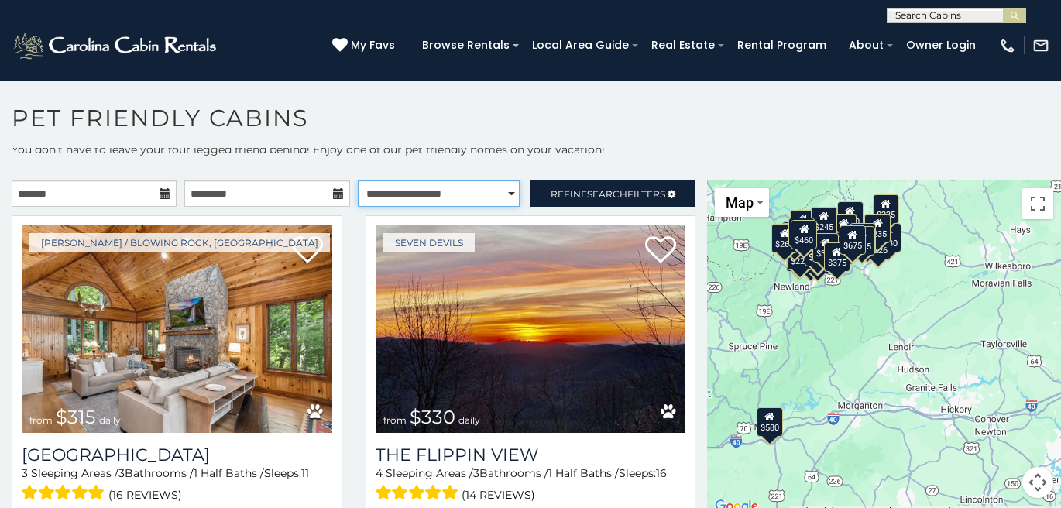
click at [442, 189] on select "**********" at bounding box center [439, 194] width 162 height 26
click at [358, 181] on select "**********" at bounding box center [439, 194] width 162 height 26
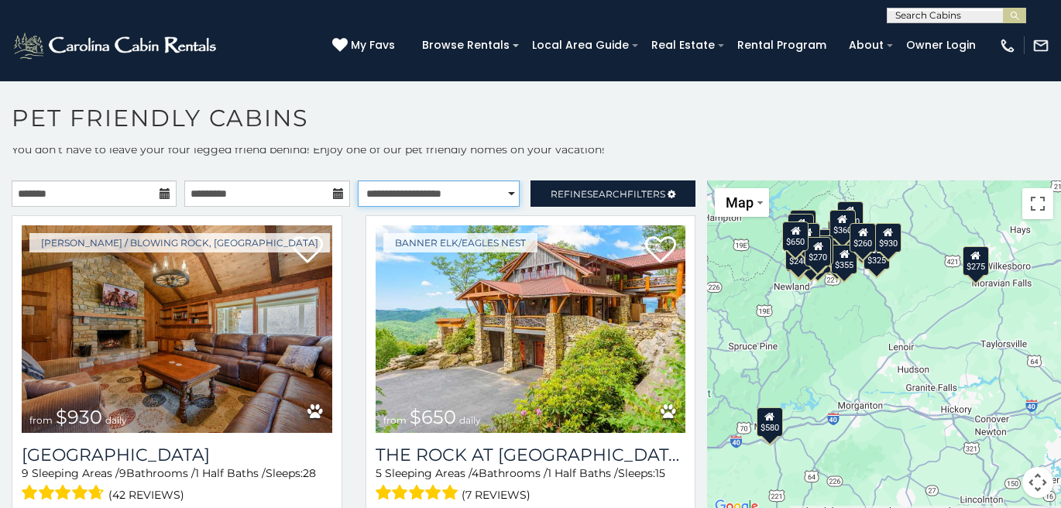
click at [449, 191] on select "**********" at bounding box center [439, 194] width 162 height 26
click at [358, 181] on select "**********" at bounding box center [439, 194] width 162 height 26
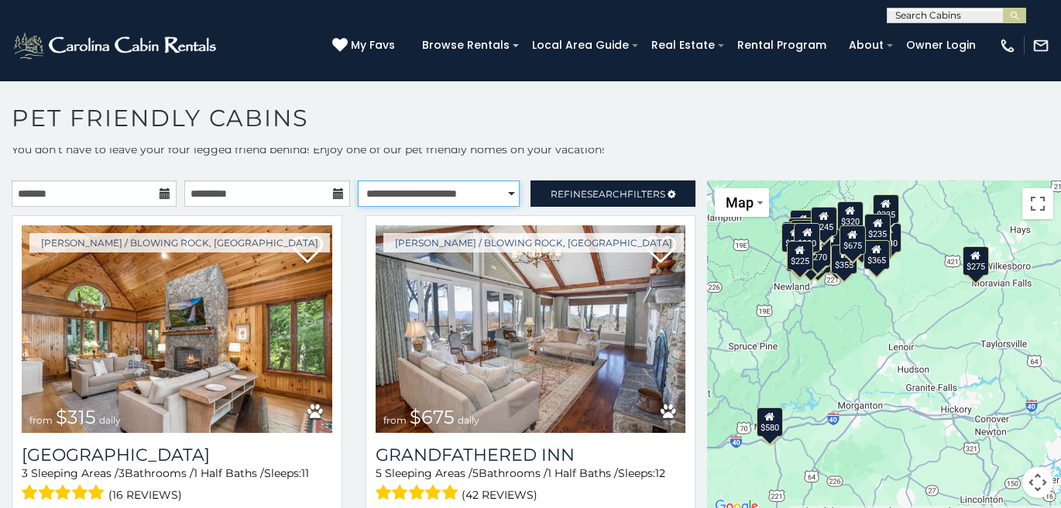
click at [449, 199] on select "**********" at bounding box center [439, 194] width 162 height 26
click at [358, 181] on select "**********" at bounding box center [439, 194] width 162 height 26
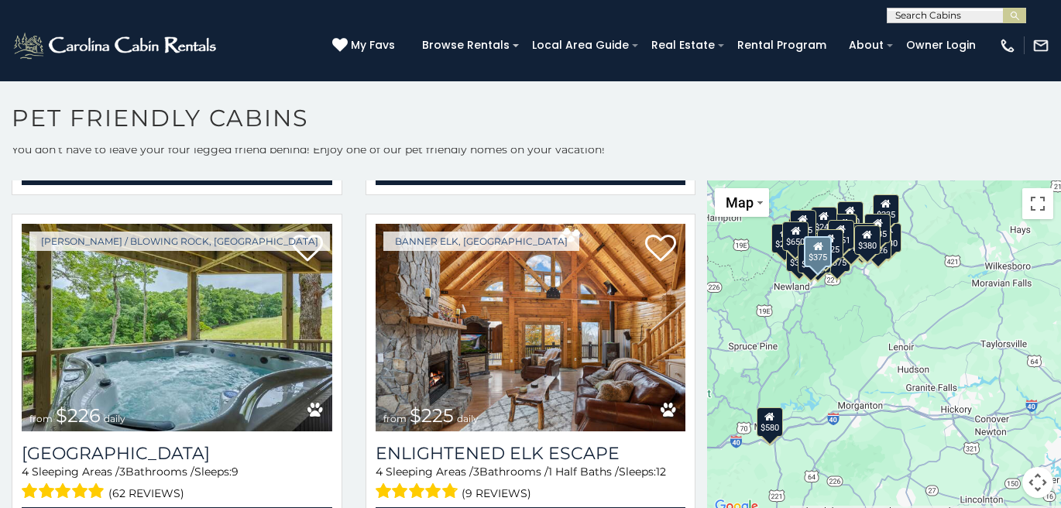
scroll to position [3578, 0]
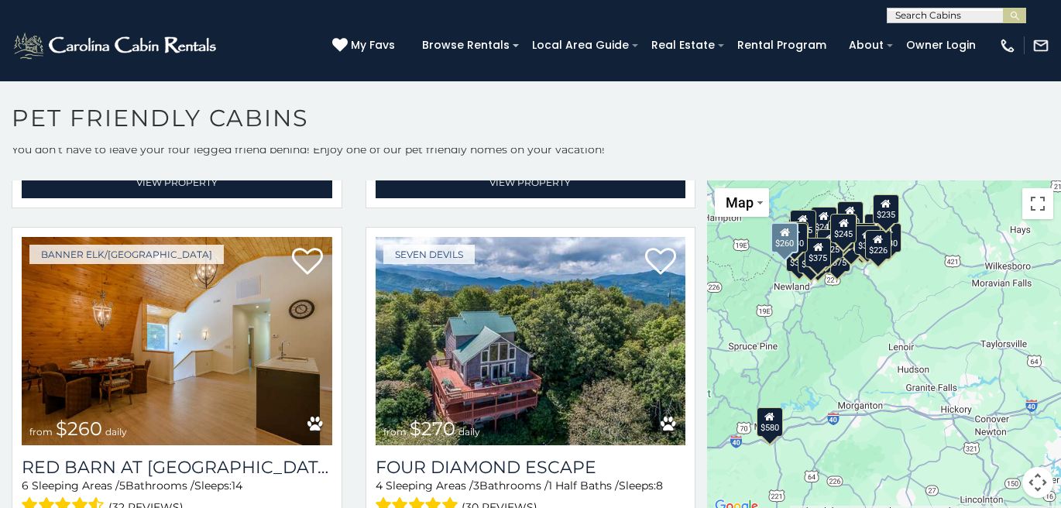
scroll to position [8, 0]
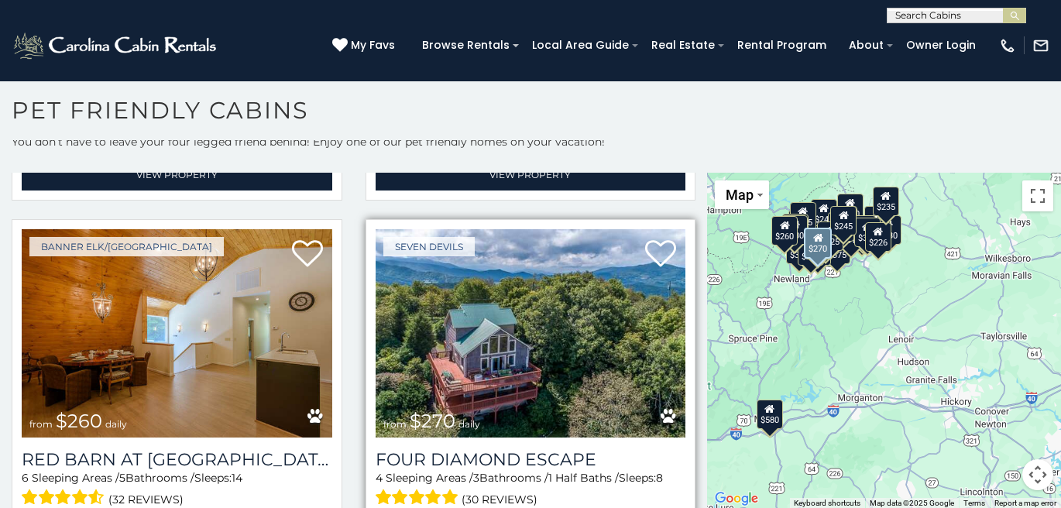
select select "**********"
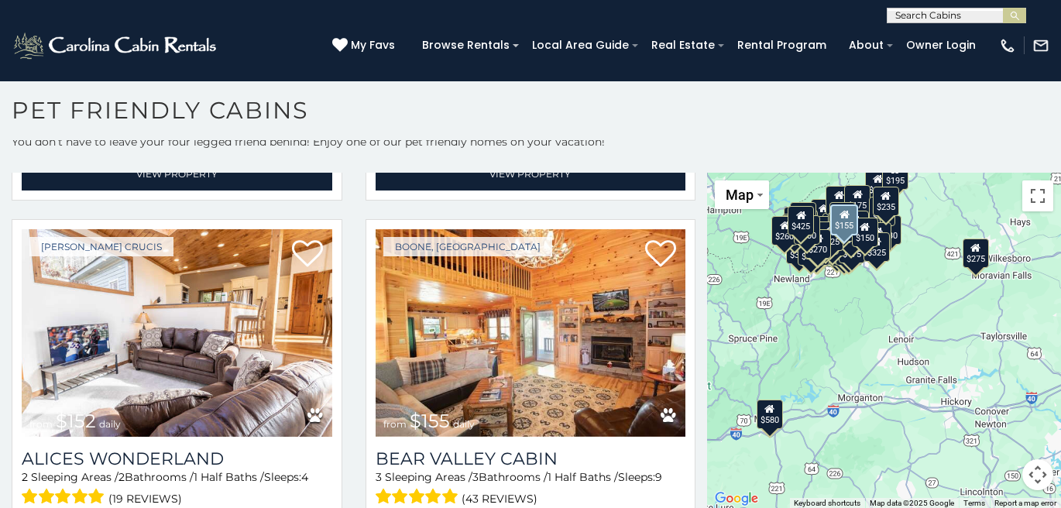
scroll to position [7093, 0]
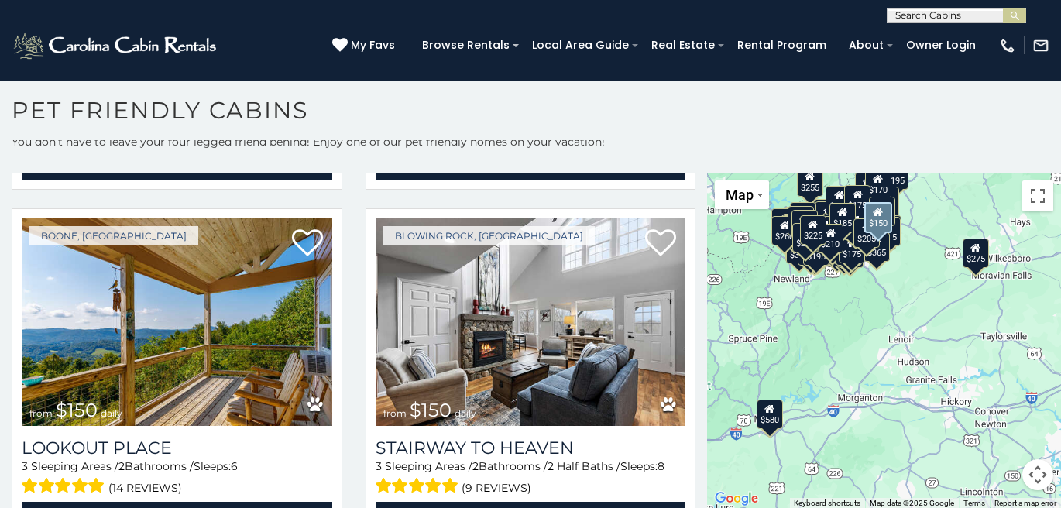
scroll to position [6736, 0]
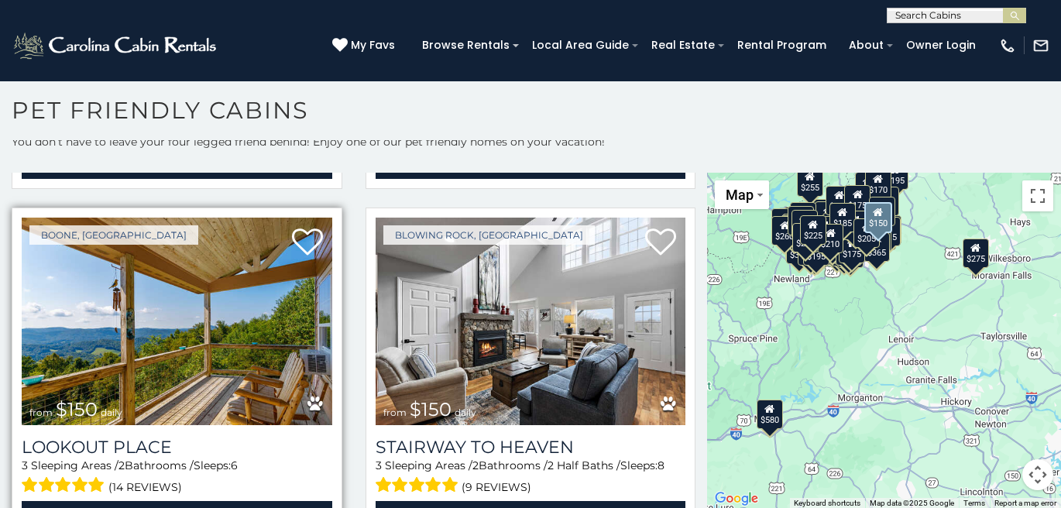
click at [205, 256] on img at bounding box center [177, 322] width 311 height 208
